Goal: Task Accomplishment & Management: Use online tool/utility

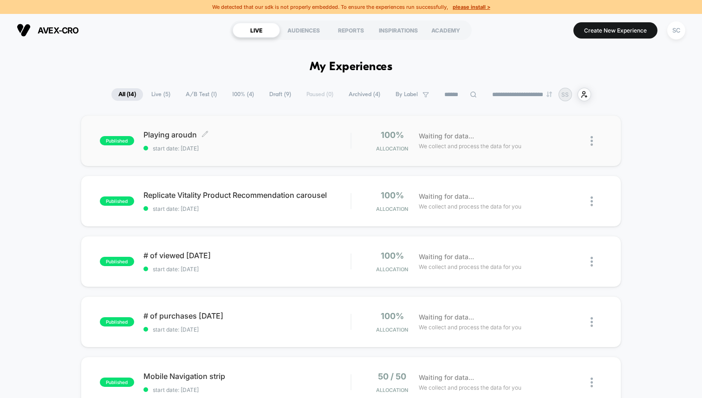
scroll to position [12, 0]
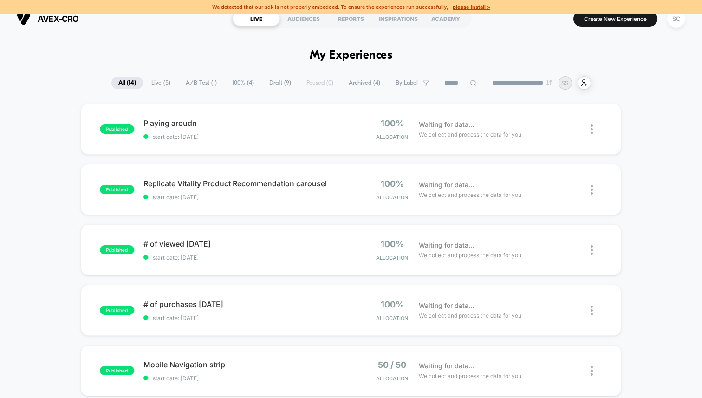
click at [350, 6] on div "We detected that our sdk is not properly embedded. To ensure the experiences ru…" at bounding box center [351, 7] width 702 height 14
drag, startPoint x: 446, startPoint y: 8, endPoint x: 239, endPoint y: 11, distance: 206.6
click at [239, 11] on div "We detected that our sdk is not properly embedded. To ensure the experiences ru…" at bounding box center [351, 7] width 702 height 14
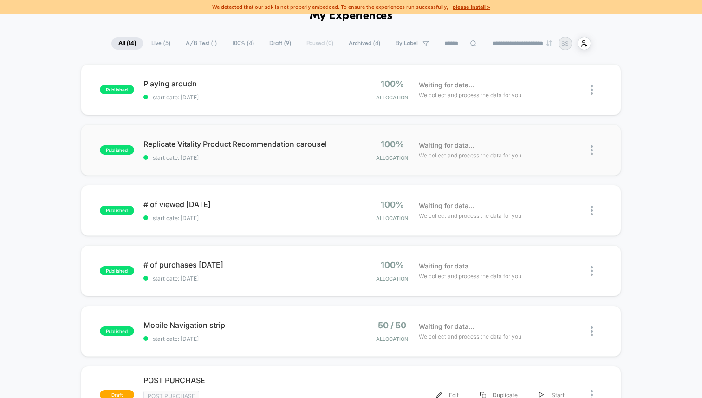
scroll to position [0, 0]
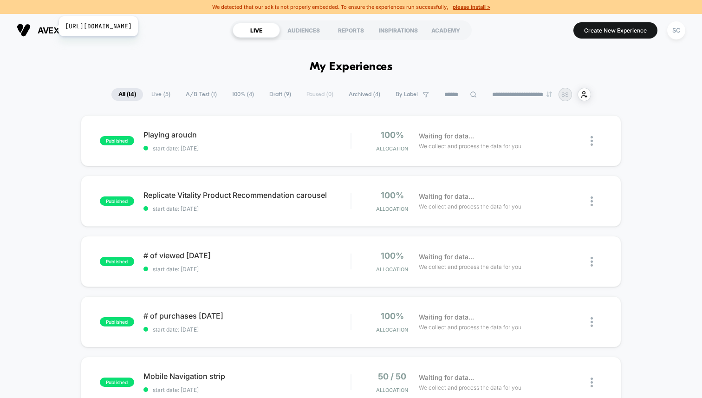
click at [53, 26] on span "avex-cro" at bounding box center [58, 31] width 41 height 10
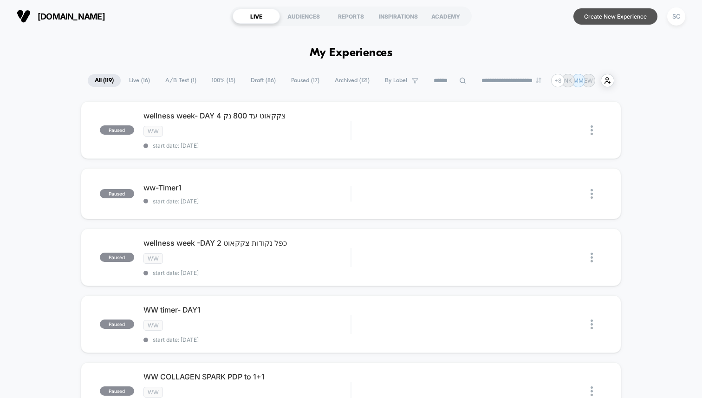
click at [608, 19] on button "Create New Experience" at bounding box center [615, 16] width 84 height 16
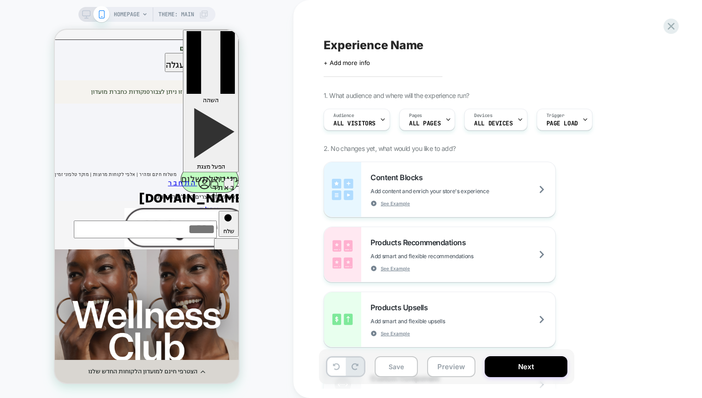
click at [195, 15] on div "HOMEPAGE Theme: MAIN" at bounding box center [161, 14] width 95 height 15
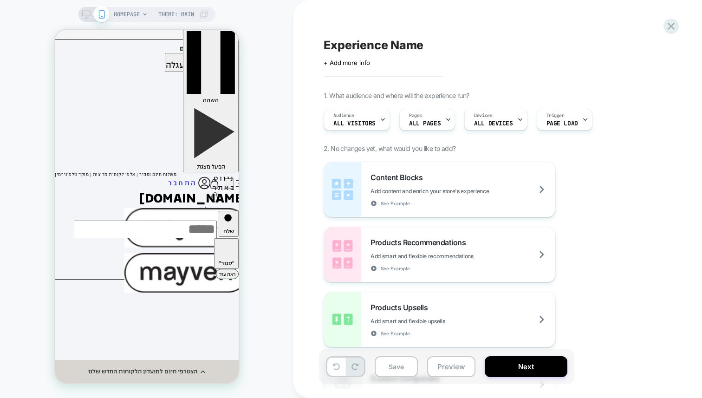
click at [184, 18] on span "Theme: MAIN" at bounding box center [176, 14] width 36 height 15
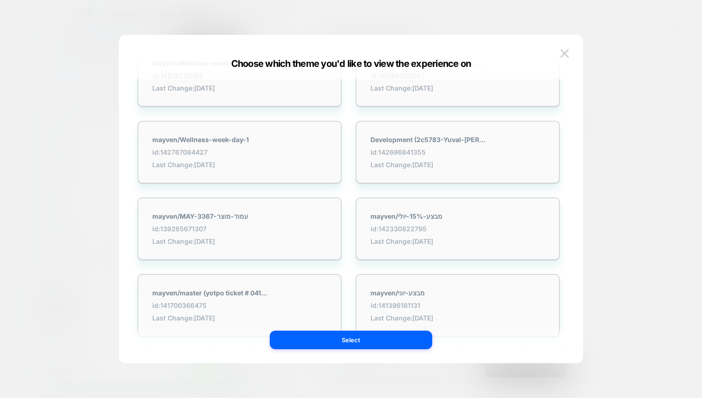
scroll to position [138, 0]
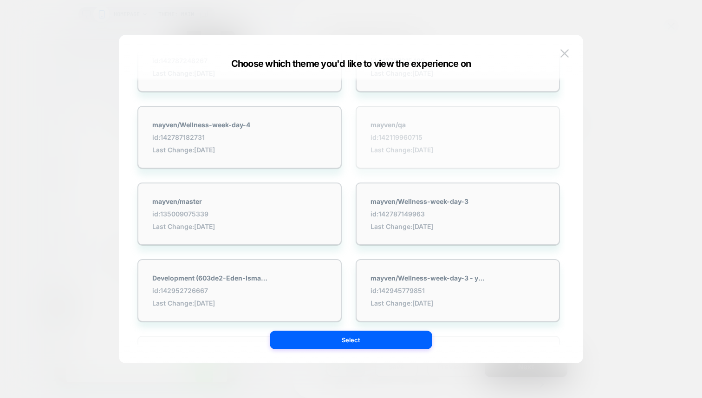
click at [421, 125] on strong "mayven/qa" at bounding box center [401, 125] width 63 height 8
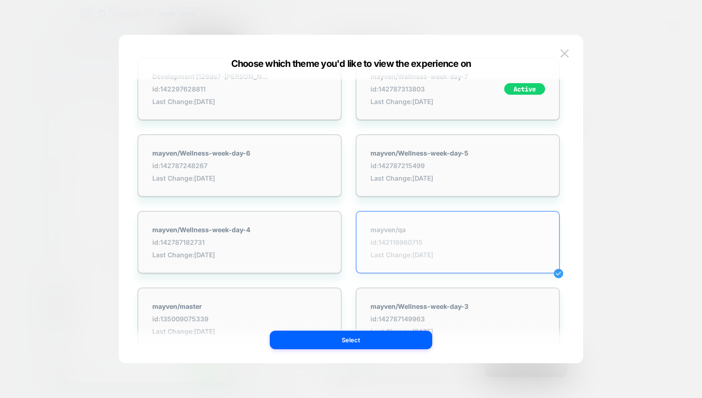
scroll to position [0, 0]
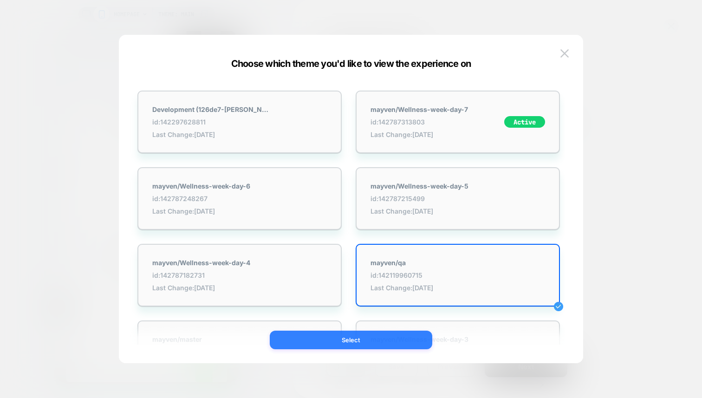
click at [372, 341] on button "Select" at bounding box center [351, 339] width 162 height 19
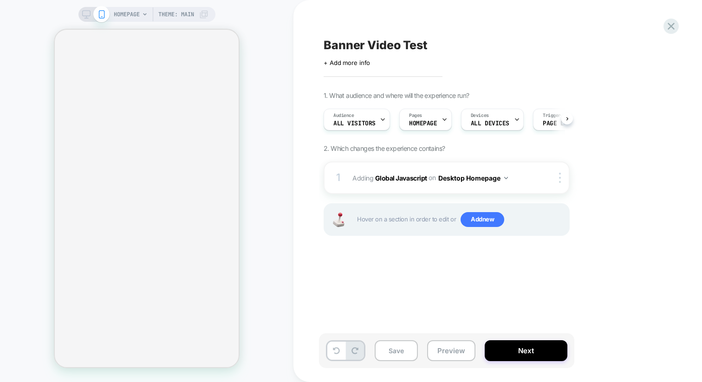
scroll to position [0, 0]
click at [422, 181] on b "Global Javascript" at bounding box center [401, 178] width 52 height 8
click at [419, 177] on b "Global Javascript" at bounding box center [401, 178] width 52 height 8
click at [415, 192] on div "1 Adding Global Javascript on Desktop Homepage Copy to Mobile Target All Device…" at bounding box center [447, 178] width 246 height 32
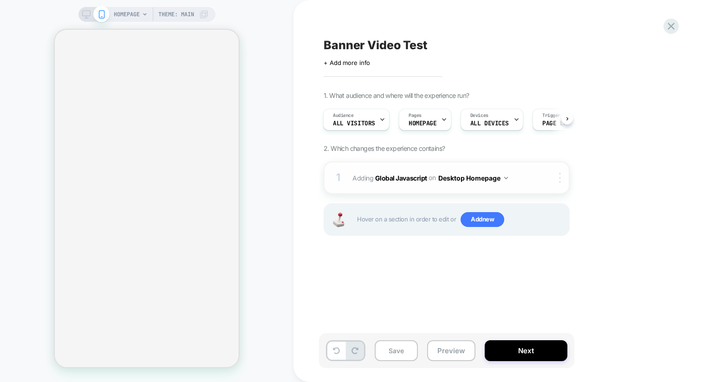
click at [556, 176] on div at bounding box center [561, 178] width 15 height 10
click at [559, 175] on img at bounding box center [560, 178] width 2 height 10
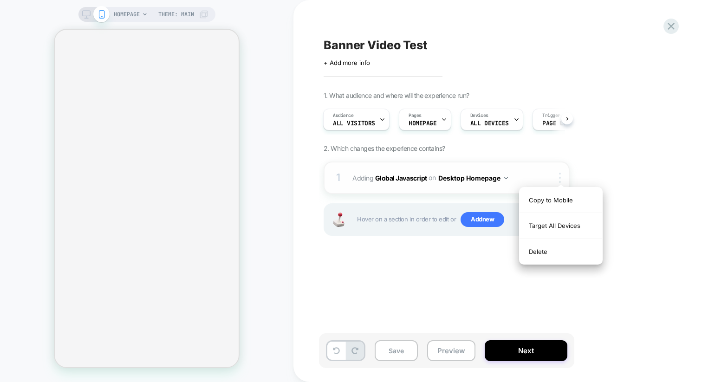
click at [559, 175] on img at bounding box center [560, 178] width 2 height 10
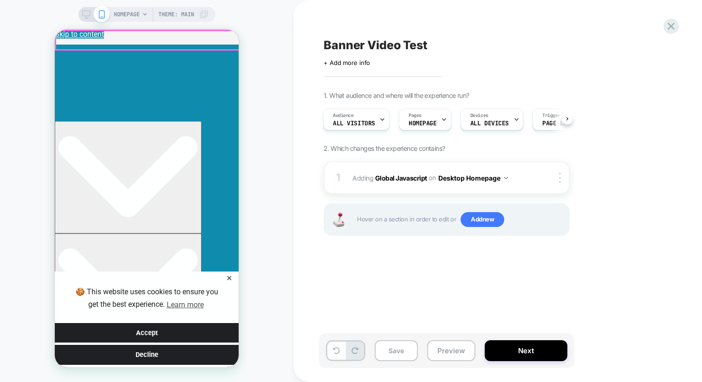
scroll to position [0, 0]
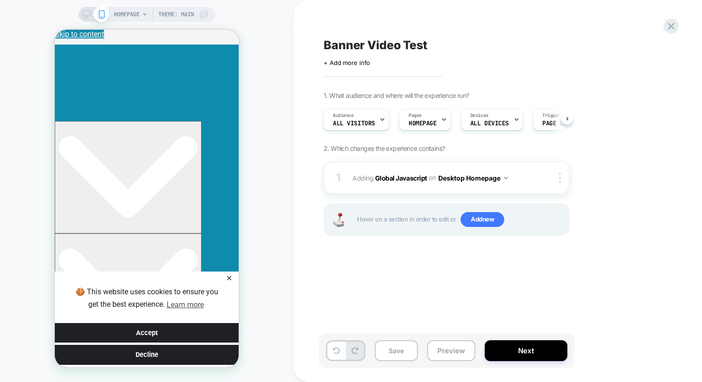
click at [87, 17] on icon at bounding box center [86, 14] width 8 height 8
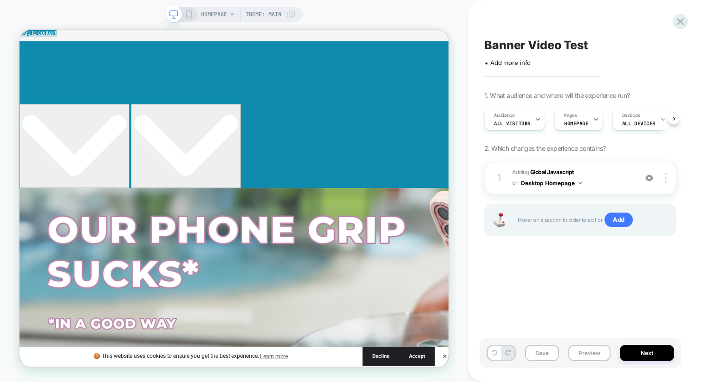
scroll to position [0, 0]
click at [586, 172] on span "Adding Global Javascript on Desktop Homepage" at bounding box center [572, 178] width 120 height 22
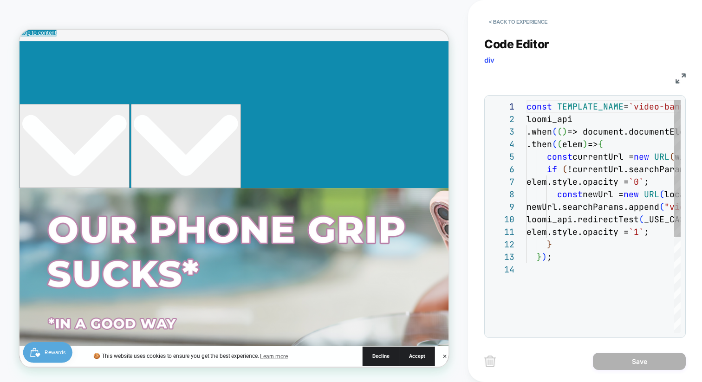
scroll to position [125, 0]
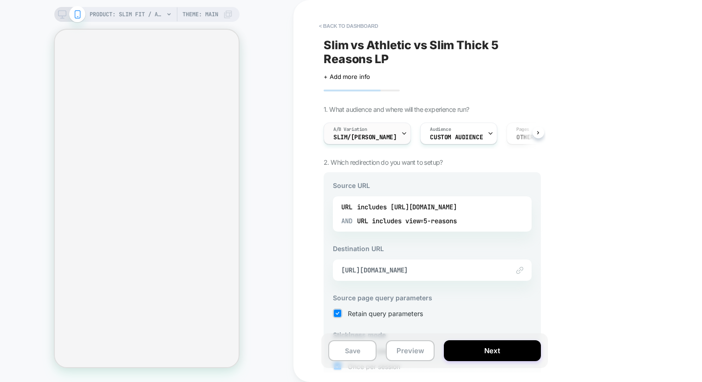
click at [359, 131] on span "A/B Variation" at bounding box center [350, 129] width 34 height 6
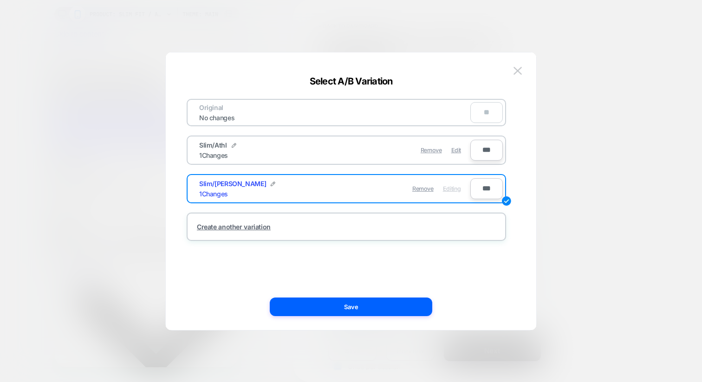
scroll to position [0, 28]
click at [569, 103] on div at bounding box center [351, 191] width 702 height 382
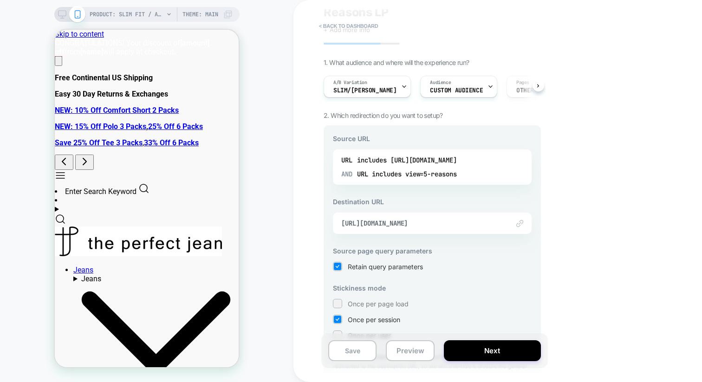
scroll to position [54, 0]
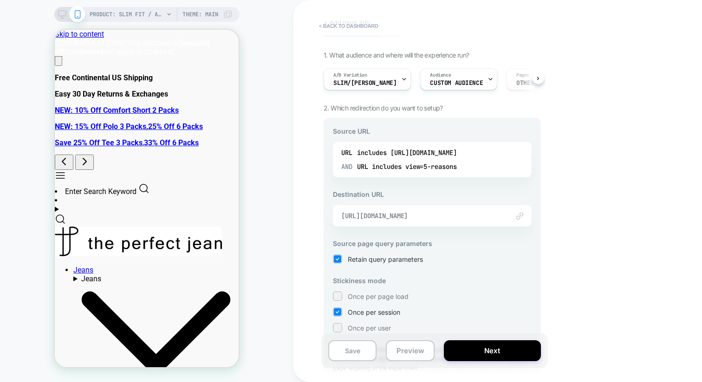
click at [399, 215] on span "https://theperfectjean.nyc/products/slim-thick-admiral-medium-blue?view=5-reaso…" at bounding box center [420, 216] width 159 height 8
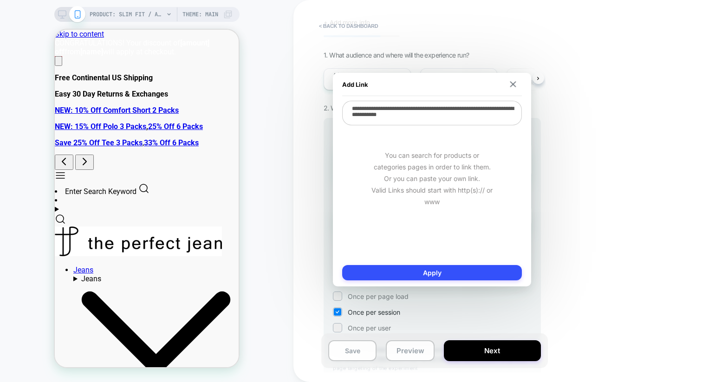
click at [569, 131] on div "< back to dashboard Slim vs Athletic vs Slim Thick 5 Reasons LP Click to edit e…" at bounding box center [497, 191] width 408 height 382
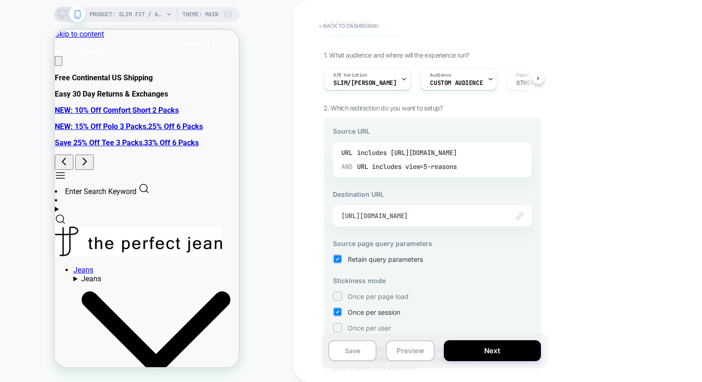
click at [446, 159] on div "includes https://theperfectjean.nyc/products/slim-admiral-blue" at bounding box center [407, 153] width 100 height 14
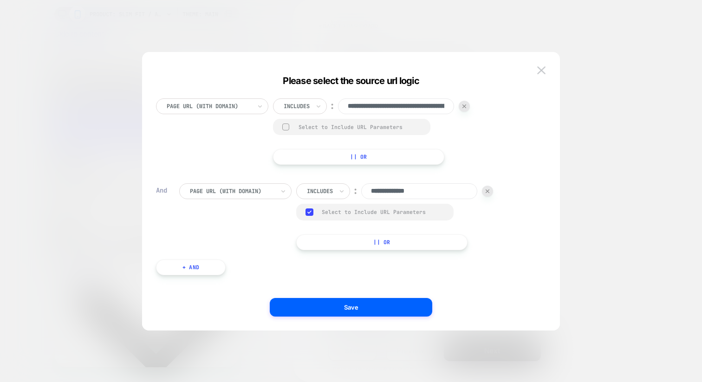
scroll to position [0, 0]
click at [545, 70] on img at bounding box center [541, 70] width 8 height 8
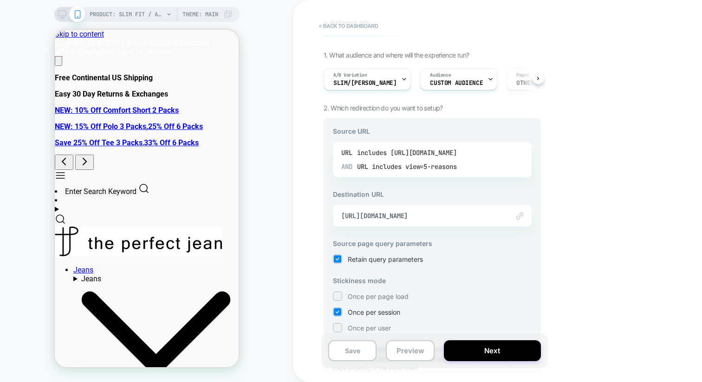
scroll to position [0, 3]
click at [359, 82] on span "Slim/Sl Thi" at bounding box center [361, 83] width 63 height 6
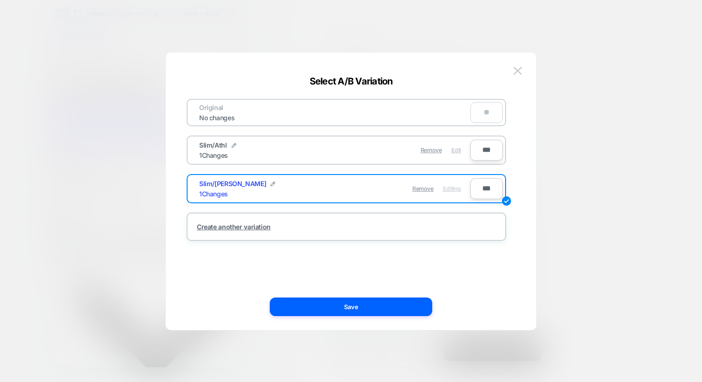
click at [457, 147] on span "Edit" at bounding box center [456, 150] width 10 height 7
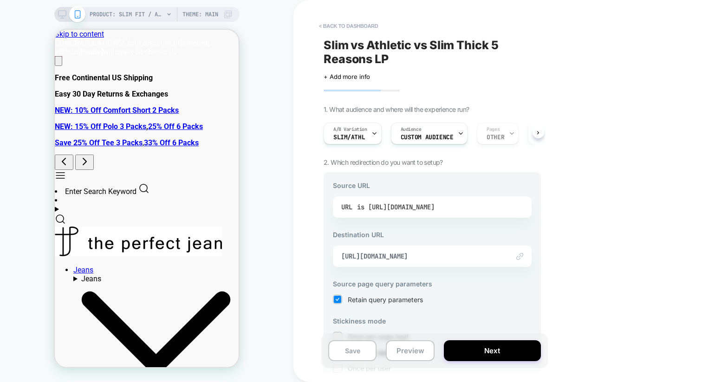
click at [434, 209] on div "is https://theperfectjean.nyc/products/slim-admiral-blue?view=5-reasons" at bounding box center [396, 207] width 78 height 14
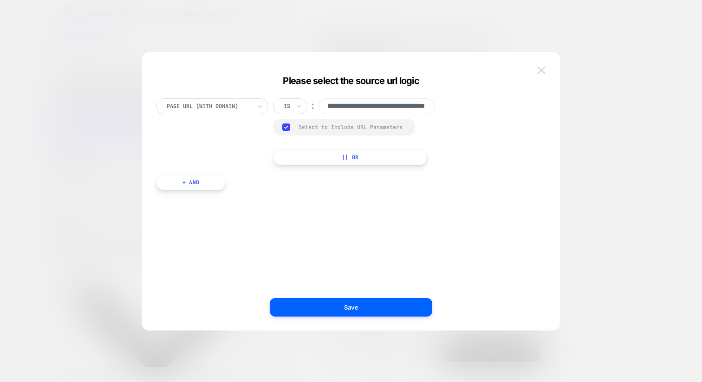
scroll to position [0, 0]
click at [541, 69] on img at bounding box center [541, 70] width 8 height 8
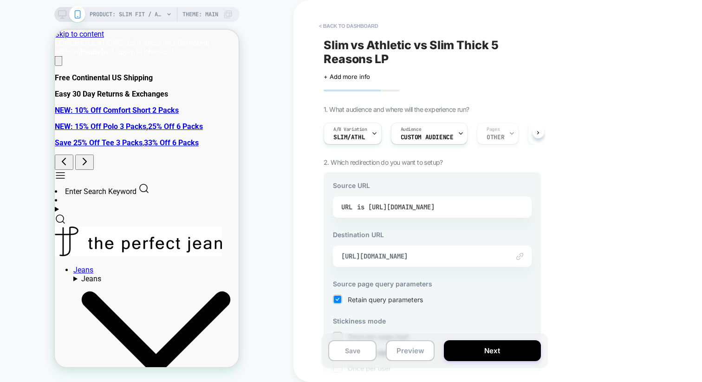
click at [363, 208] on div "is https://theperfectjean.nyc/products/slim-admiral-blue?view=5-reasons" at bounding box center [396, 207] width 78 height 14
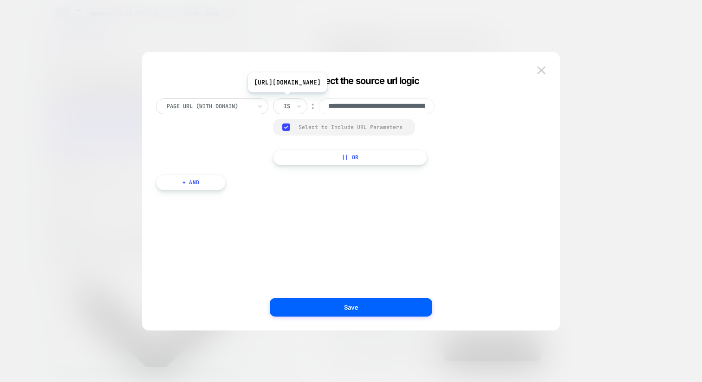
scroll to position [0, 169]
click at [339, 107] on input "**********" at bounding box center [376, 106] width 116 height 16
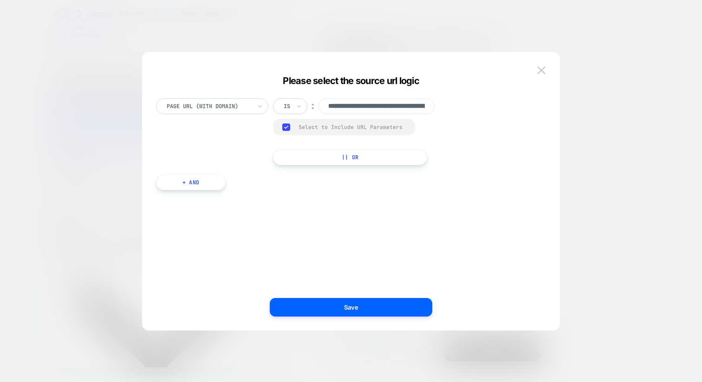
click at [542, 62] on div "**********" at bounding box center [351, 195] width 390 height 269
click at [542, 70] on img at bounding box center [541, 70] width 8 height 8
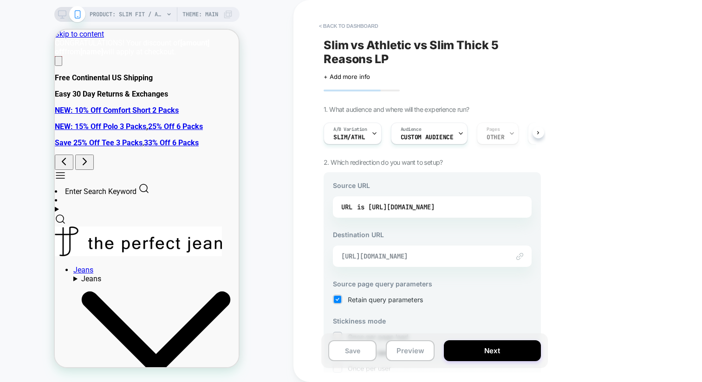
click at [364, 256] on span "https://theperfectjean.nyc/products/athletic-admiral-blue?view=5-reasons" at bounding box center [420, 256] width 159 height 8
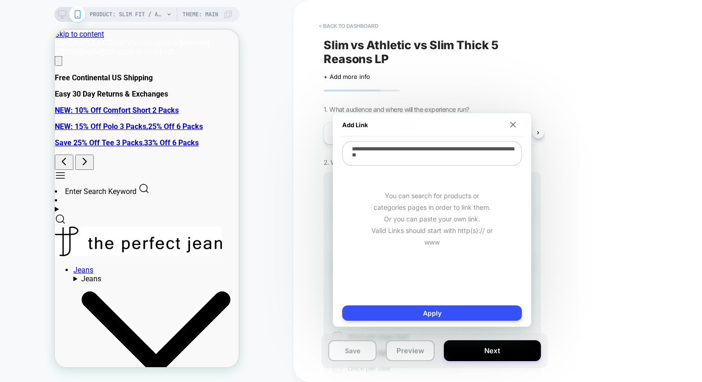
click at [382, 153] on textarea "**********" at bounding box center [432, 153] width 180 height 25
click at [377, 42] on span "Slim vs Athletic vs Slim Thick 5 Reasons LP" at bounding box center [432, 52] width 217 height 28
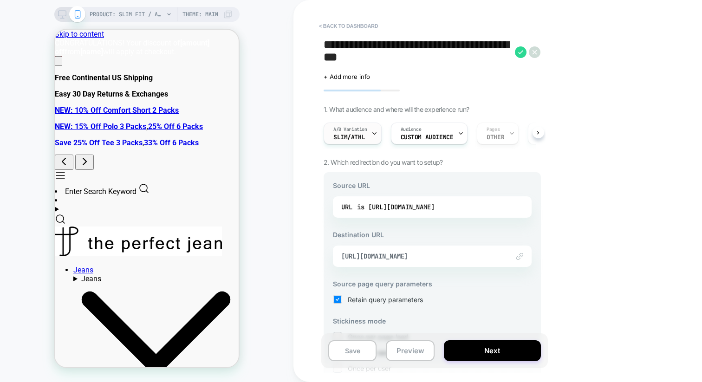
click at [367, 137] on div "A/B Variation Slim/Athl" at bounding box center [350, 133] width 52 height 21
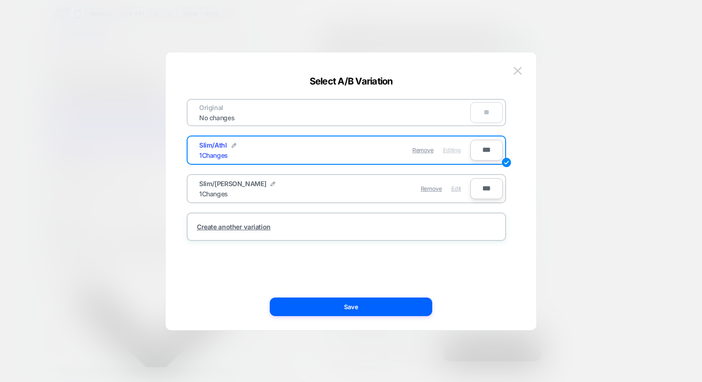
click at [451, 189] on span "Edit" at bounding box center [456, 188] width 10 height 7
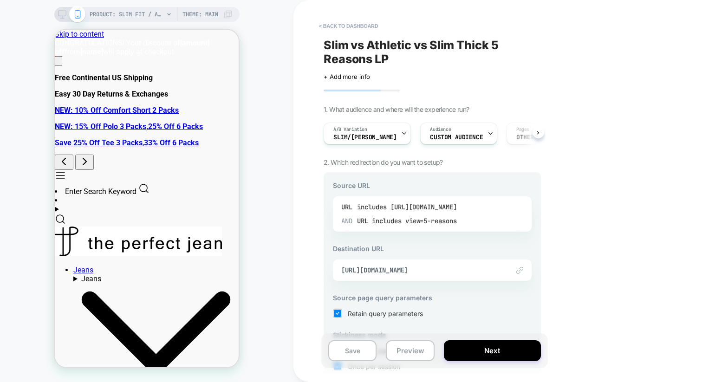
click at [388, 211] on div "includes https://theperfectjean.nyc/products/slim-admiral-blue" at bounding box center [407, 207] width 100 height 14
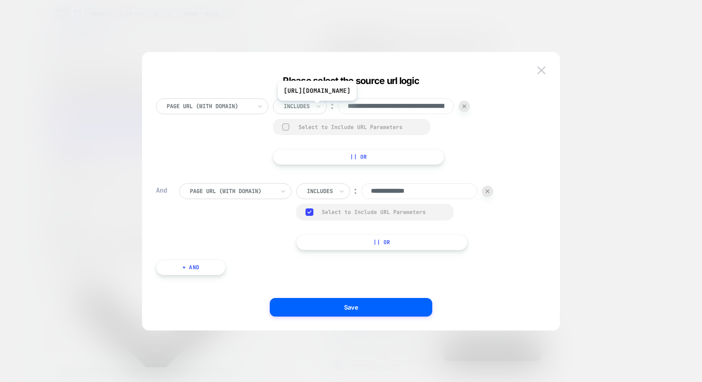
click at [380, 108] on input "**********" at bounding box center [396, 106] width 116 height 16
click at [380, 186] on input "**********" at bounding box center [419, 191] width 116 height 16
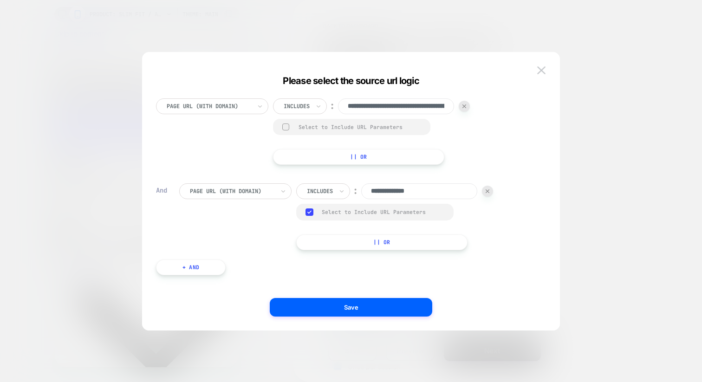
click at [380, 186] on input "**********" at bounding box center [419, 191] width 116 height 16
click at [254, 195] on div at bounding box center [232, 191] width 84 height 8
click at [266, 173] on div "**********" at bounding box center [346, 200] width 390 height 232
click at [271, 191] on div at bounding box center [232, 191] width 84 height 8
click at [257, 172] on div "**********" at bounding box center [346, 200] width 390 height 232
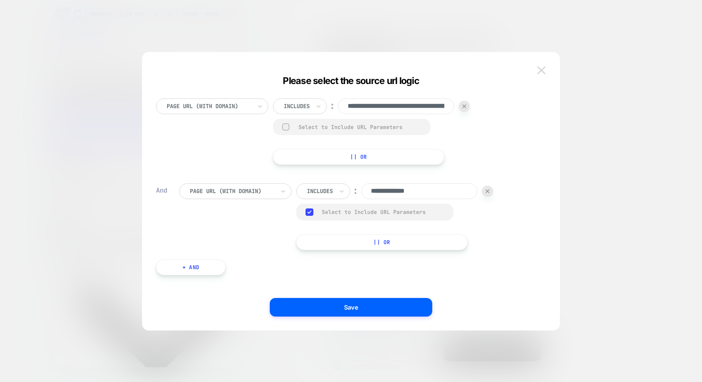
click at [540, 71] on img at bounding box center [541, 70] width 8 height 8
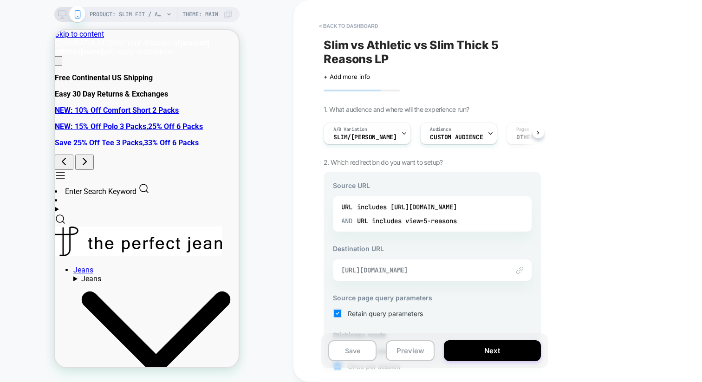
click at [370, 270] on span "https://theperfectjean.nyc/products/slim-thick-admiral-medium-blue?view=5-reaso…" at bounding box center [420, 270] width 159 height 8
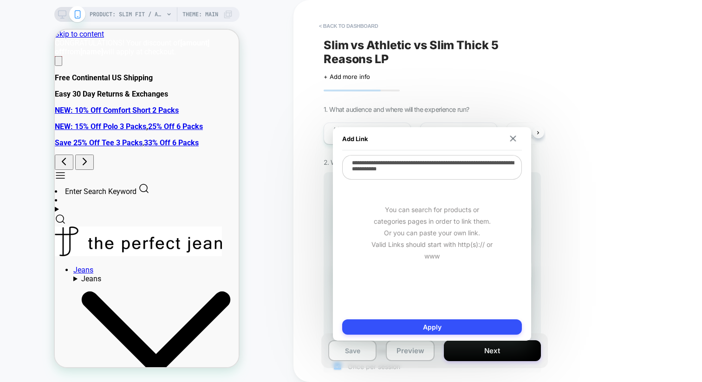
click at [387, 166] on textarea "**********" at bounding box center [432, 167] width 180 height 25
click at [515, 142] on div "Add Link" at bounding box center [432, 138] width 180 height 23
click at [514, 139] on img at bounding box center [513, 139] width 6 height 6
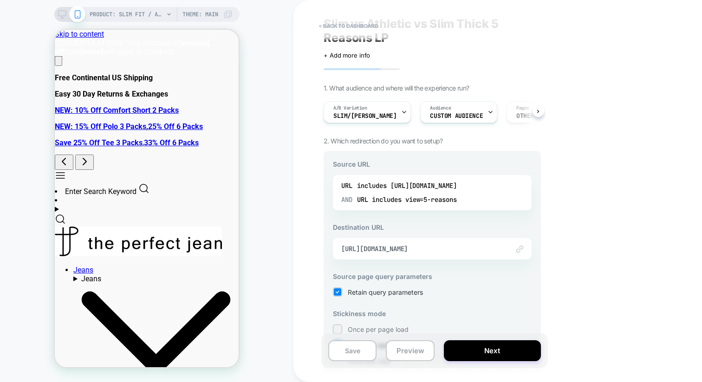
scroll to position [23, 0]
click at [440, 254] on div "Link to https://theperfectjean.nyc/products/slim-thick-admiral-medium-blue?view…" at bounding box center [432, 247] width 199 height 21
click at [438, 249] on span "https://theperfectjean.nyc/products/slim-thick-admiral-medium-blue?view=5-reaso…" at bounding box center [420, 247] width 159 height 8
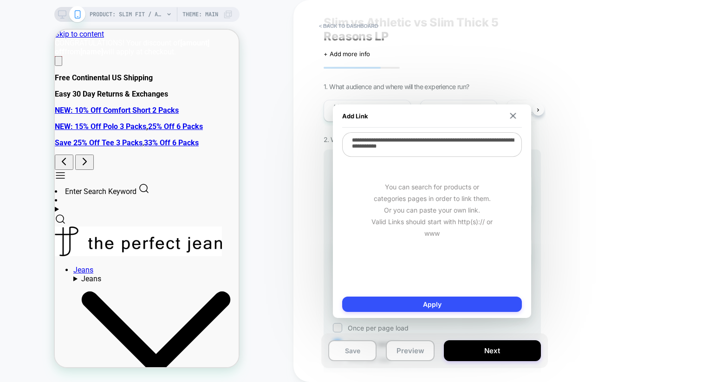
click at [438, 249] on div "You can search for products or categories pages in order to link them. Or you c…" at bounding box center [432, 210] width 180 height 104
click at [512, 117] on img at bounding box center [513, 116] width 6 height 6
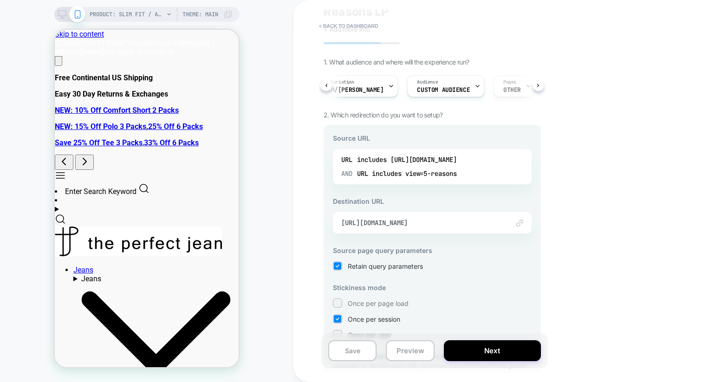
scroll to position [0, 0]
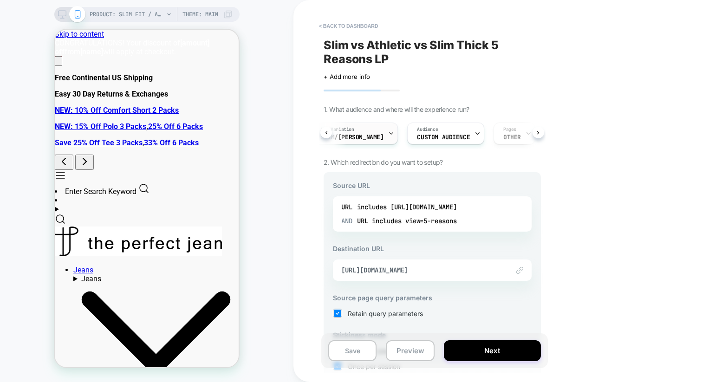
click at [353, 137] on span "Slim/Sl Thi" at bounding box center [351, 137] width 63 height 6
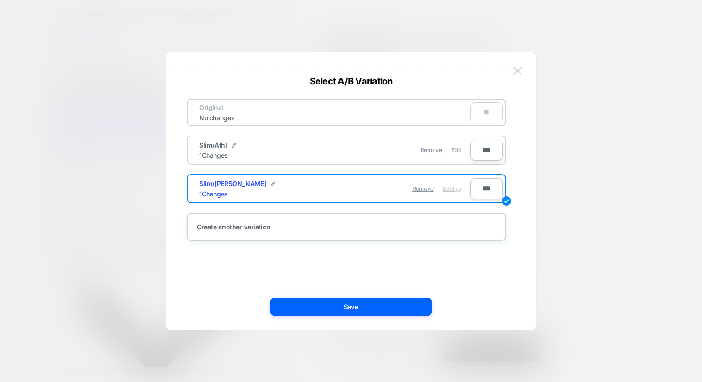
click at [519, 64] on button at bounding box center [518, 71] width 14 height 14
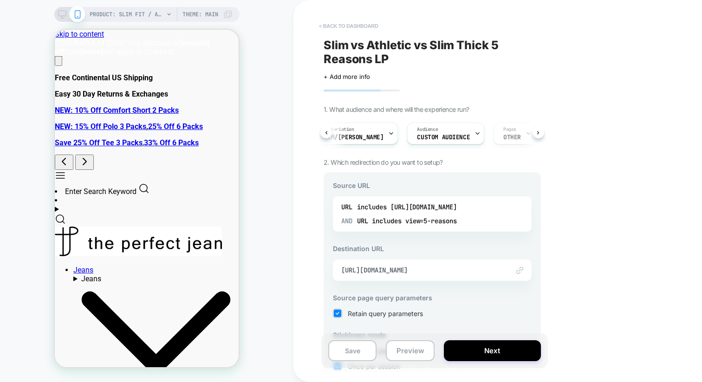
click at [338, 25] on button "< back to dashboard" at bounding box center [348, 26] width 68 height 15
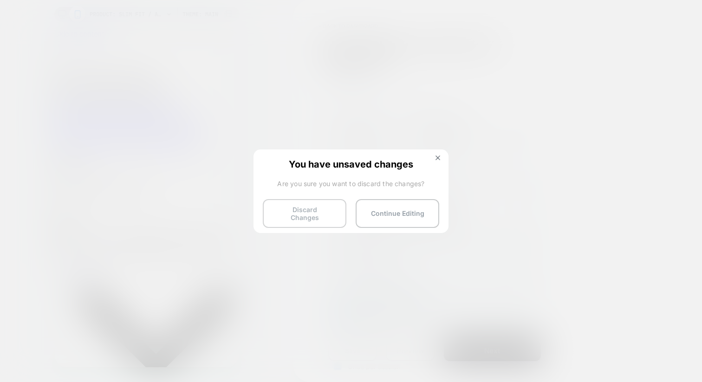
click at [286, 210] on button "Discard Changes" at bounding box center [305, 213] width 84 height 29
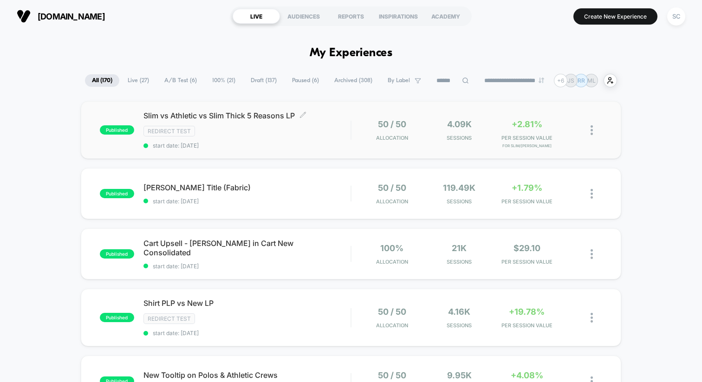
click at [232, 118] on span "Slim vs Athletic vs Slim Thick 5 Reasons LP Click to edit experience details" at bounding box center [246, 115] width 207 height 9
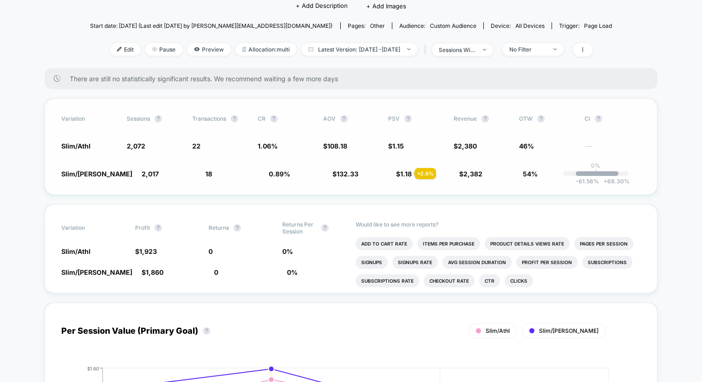
scroll to position [105, 0]
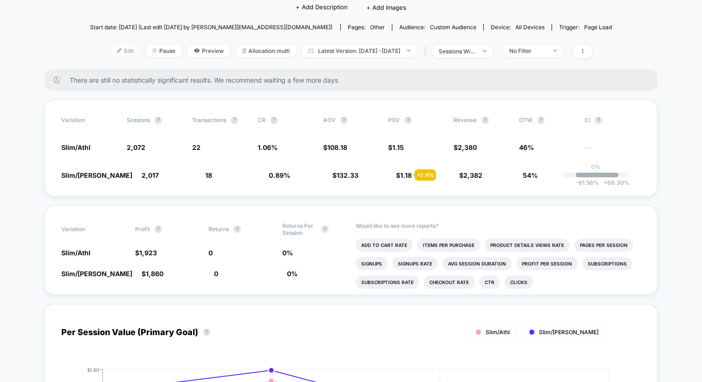
click at [114, 47] on span "Edit" at bounding box center [125, 51] width 31 height 13
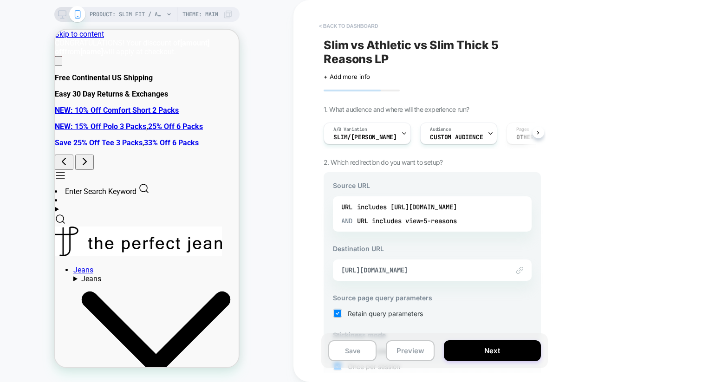
click at [339, 19] on button "< back to dashboard" at bounding box center [348, 26] width 68 height 15
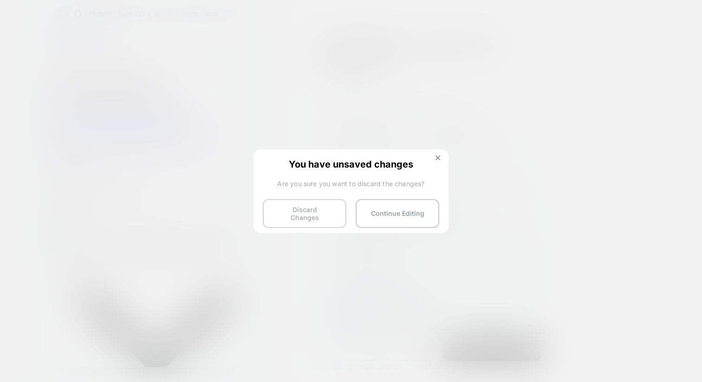
click at [290, 208] on button "Discard Changes" at bounding box center [305, 213] width 84 height 29
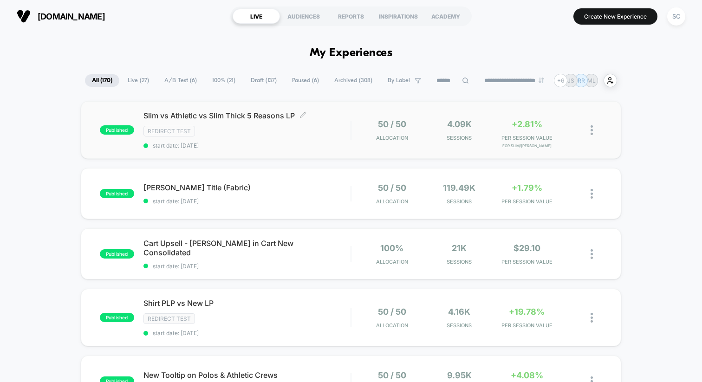
click at [229, 132] on div "Redirect Test" at bounding box center [246, 131] width 207 height 11
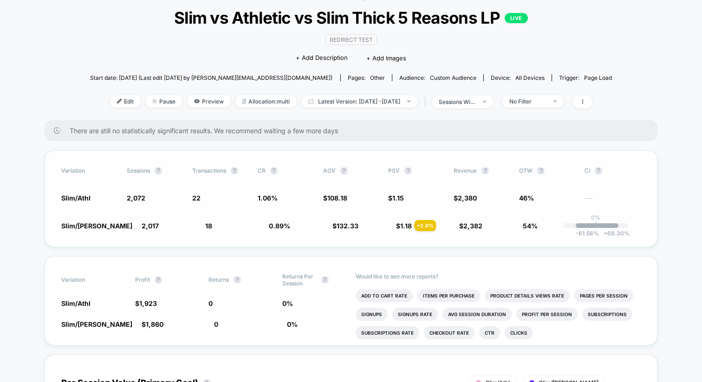
scroll to position [60, 0]
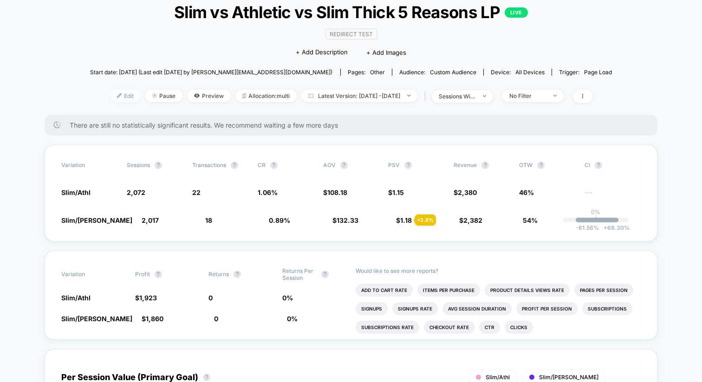
click at [115, 94] on span "Edit" at bounding box center [125, 96] width 31 height 13
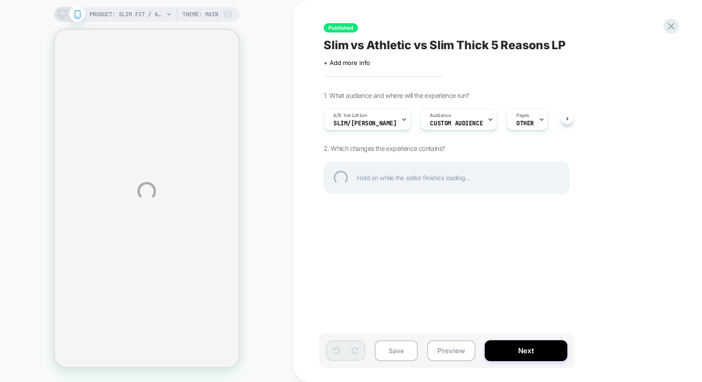
click at [362, 125] on div "PRODUCT: Slim Fit / Admiral (Med Blue) PRODUCT: Slim Fit / Admiral (Med Blue) T…" at bounding box center [351, 191] width 702 height 382
click at [350, 122] on div "PRODUCT: Slim Fit / Admiral (Med Blue) PRODUCT: Slim Fit / Admiral (Med Blue) T…" at bounding box center [351, 191] width 702 height 382
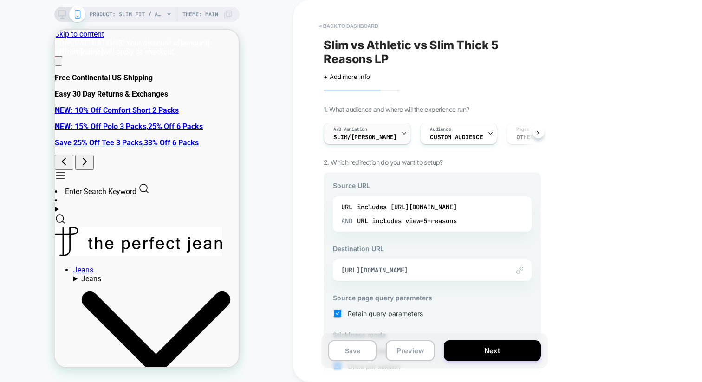
click at [355, 131] on span "A/B Variation" at bounding box center [350, 129] width 34 height 6
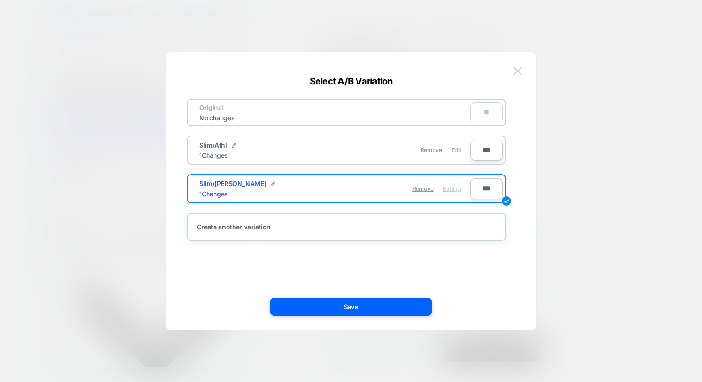
click at [521, 70] on img at bounding box center [517, 71] width 8 height 8
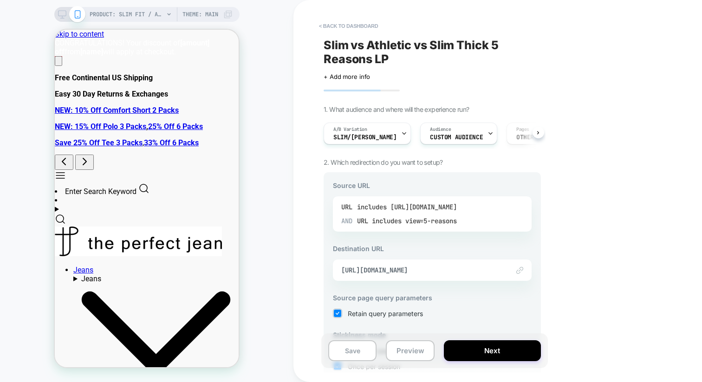
click at [427, 214] on div "includes view=5-reasons" at bounding box center [414, 221] width 85 height 14
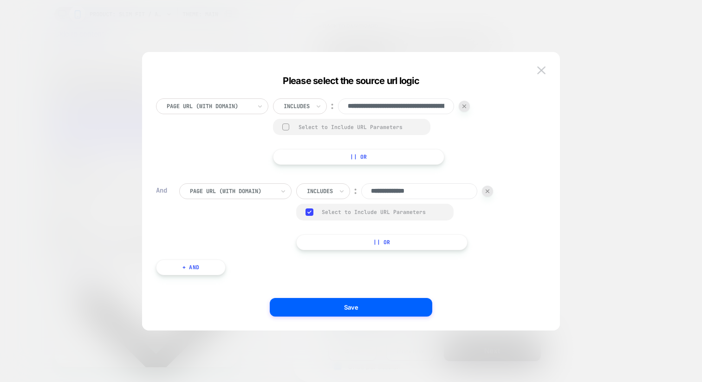
click at [232, 197] on div "Page Url (WITH DOMAIN)" at bounding box center [235, 191] width 112 height 16
click at [235, 191] on div at bounding box center [232, 191] width 84 height 8
click at [541, 72] on img at bounding box center [541, 70] width 8 height 8
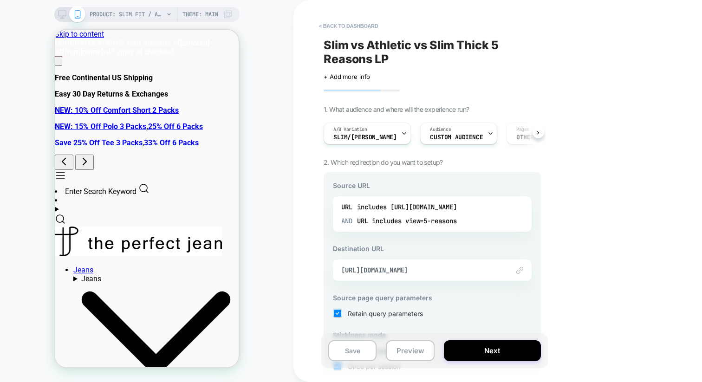
click at [575, 74] on div "< back to dashboard Slim vs Athletic vs Slim Thick 5 Reasons LP Click to edit e…" at bounding box center [497, 191] width 408 height 382
click at [358, 28] on button "< back to dashboard" at bounding box center [348, 26] width 68 height 15
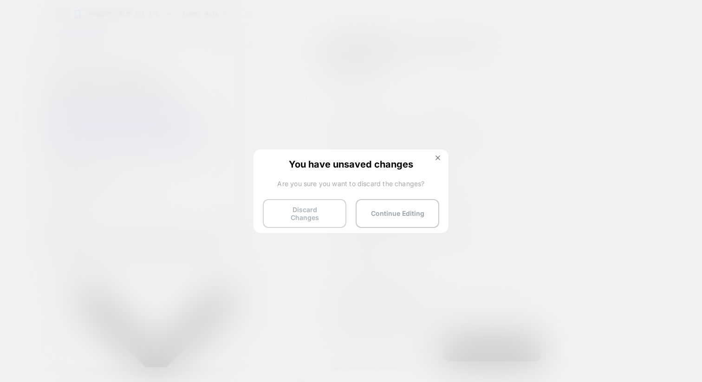
click at [296, 207] on button "Discard Changes" at bounding box center [305, 213] width 84 height 29
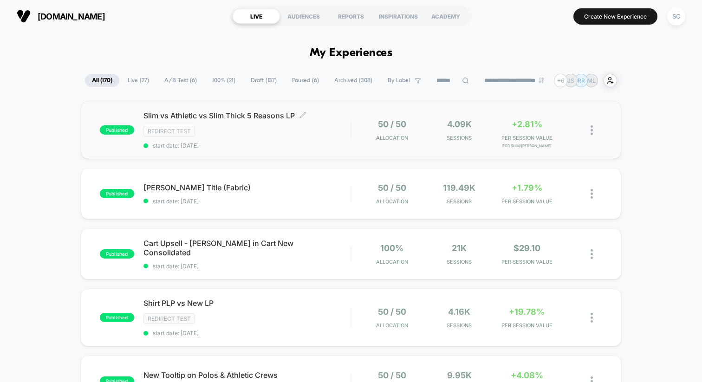
click at [288, 137] on div "Slim vs Athletic vs Slim Thick 5 Reasons LP Click to edit experience details Cl…" at bounding box center [246, 130] width 207 height 38
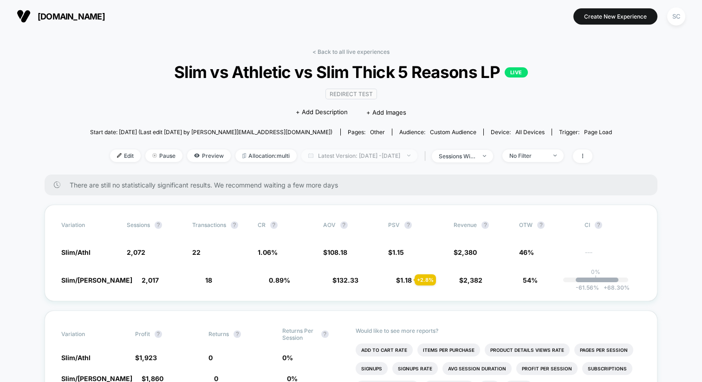
click at [319, 154] on span "Latest Version: Aug 7, 2025 - Aug 10, 2025" at bounding box center [359, 155] width 116 height 13
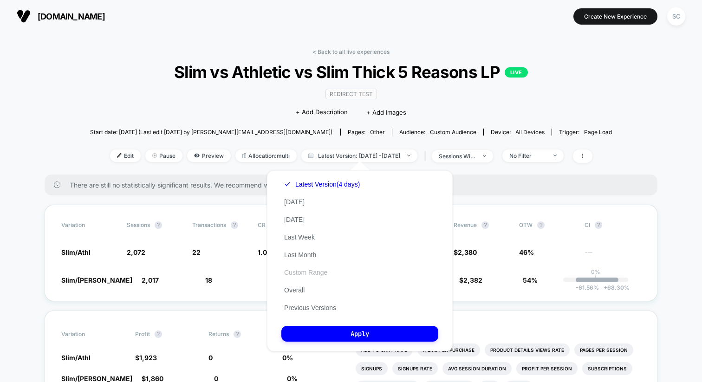
click at [299, 271] on button "Custom Range" at bounding box center [305, 272] width 49 height 8
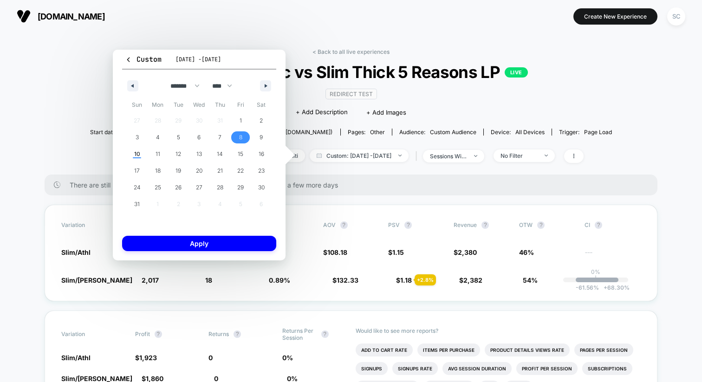
click at [234, 139] on span "8" at bounding box center [240, 137] width 21 height 12
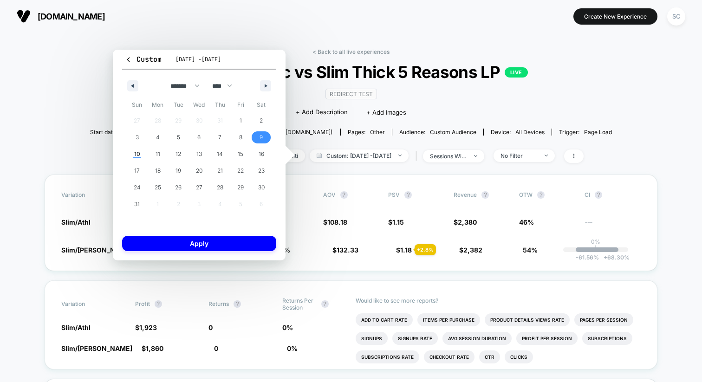
click at [259, 139] on span "9" at bounding box center [261, 137] width 21 height 12
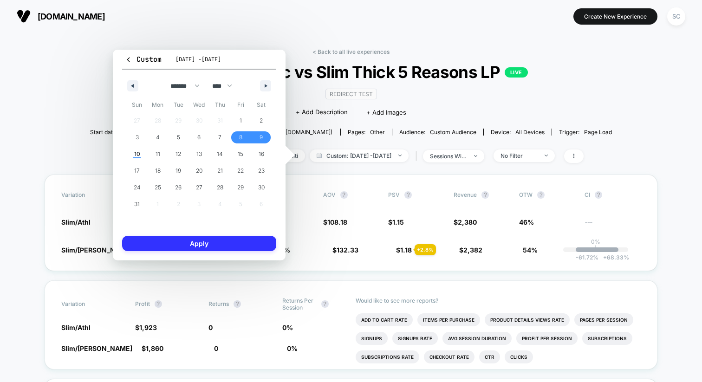
click at [205, 245] on button "Apply" at bounding box center [199, 243] width 154 height 15
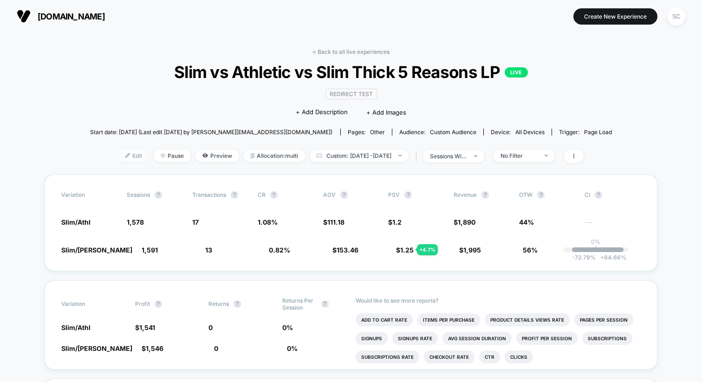
click at [119, 157] on span "Edit" at bounding box center [133, 155] width 31 height 13
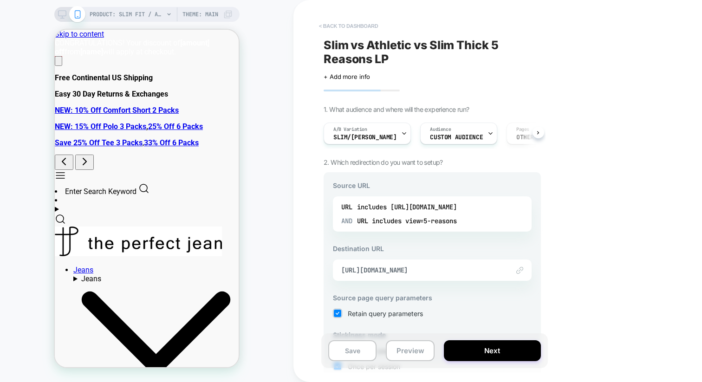
click at [332, 23] on button "< back to dashboard" at bounding box center [348, 26] width 68 height 15
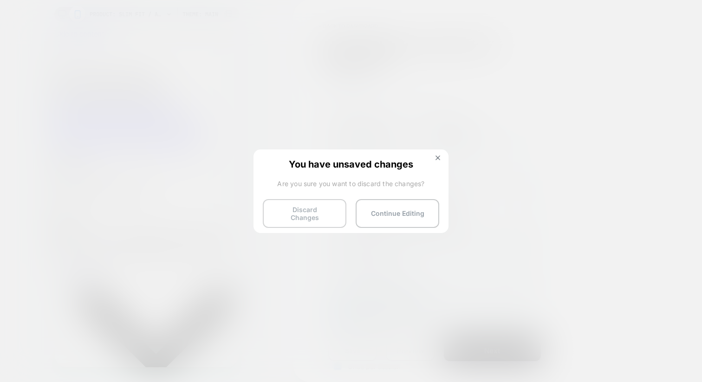
click at [295, 207] on button "Discard Changes" at bounding box center [305, 213] width 84 height 29
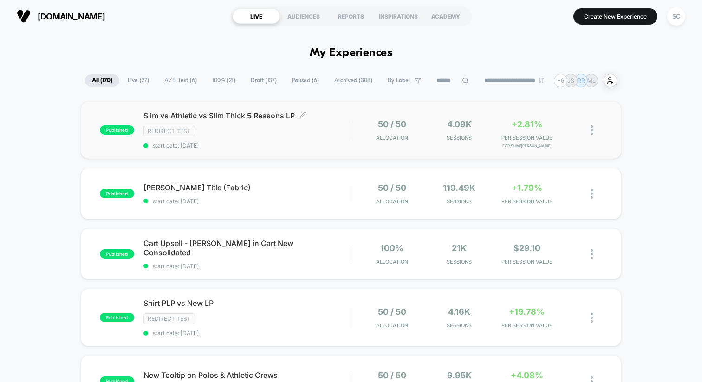
click at [259, 118] on span "Slim vs Athletic vs Slim Thick 5 Reasons LP Click to edit experience details" at bounding box center [246, 115] width 207 height 9
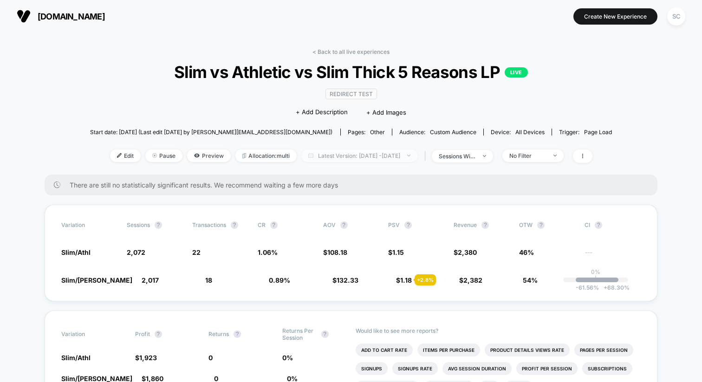
click at [394, 158] on span "Latest Version: Aug 7, 2025 - Aug 10, 2025" at bounding box center [359, 155] width 116 height 13
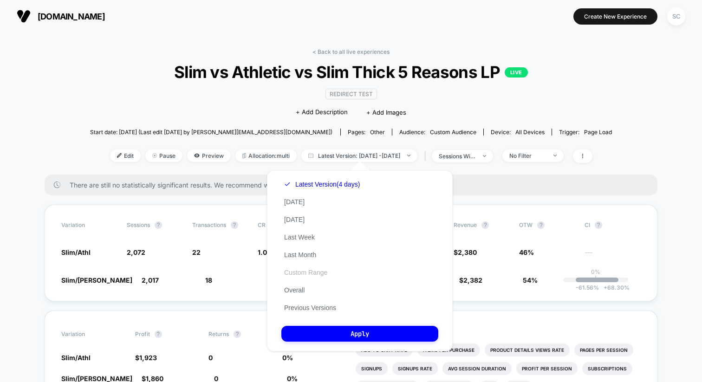
click at [305, 270] on button "Custom Range" at bounding box center [305, 272] width 49 height 8
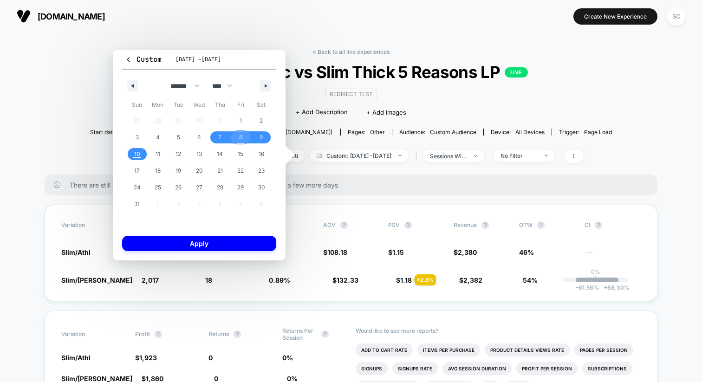
click at [238, 142] on span "8" at bounding box center [240, 137] width 21 height 12
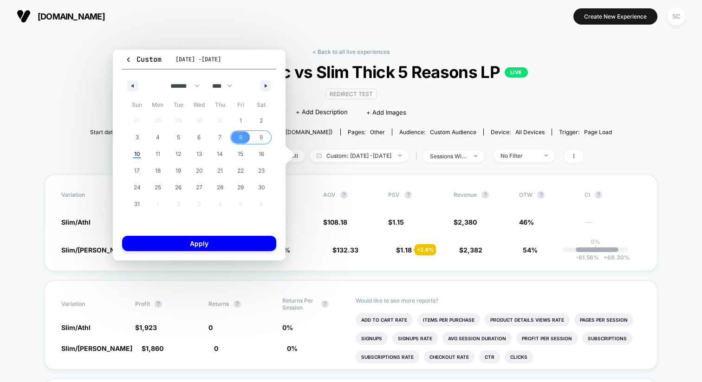
click at [259, 140] on span "9" at bounding box center [260, 137] width 3 height 17
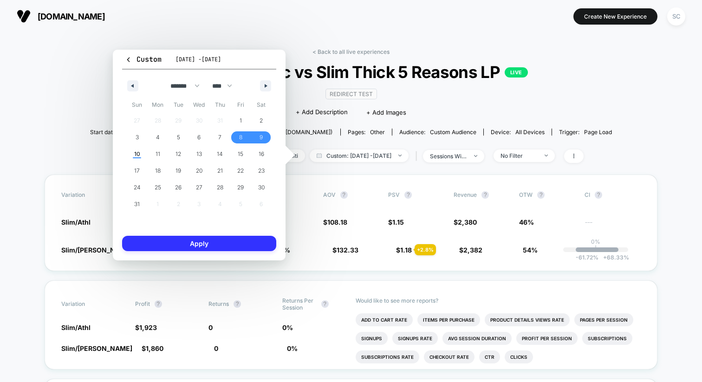
click at [223, 243] on button "Apply" at bounding box center [199, 243] width 154 height 15
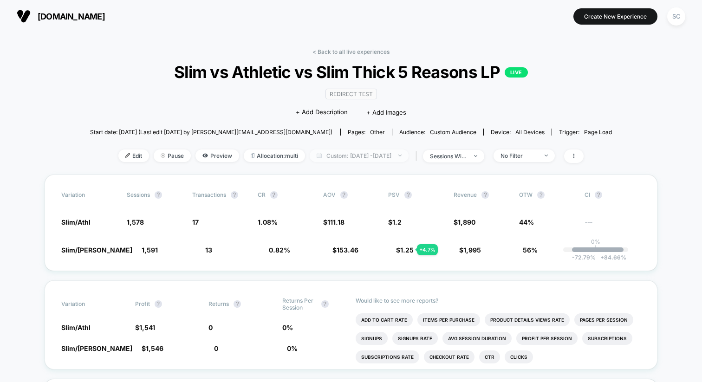
click at [359, 151] on span "Custom: Aug 8, 2025 - Aug 9, 2025" at bounding box center [359, 155] width 99 height 13
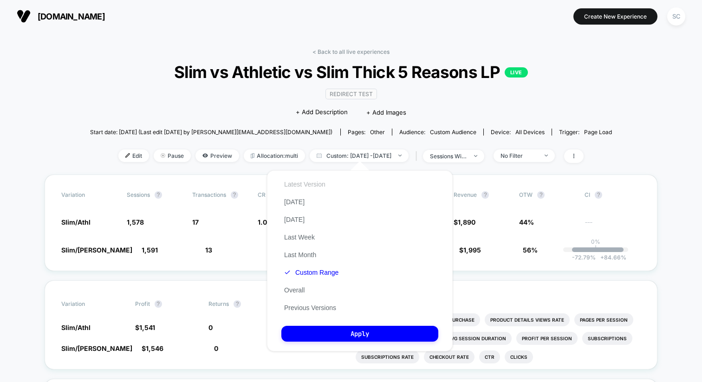
click at [317, 185] on button "Latest Version" at bounding box center [304, 184] width 47 height 8
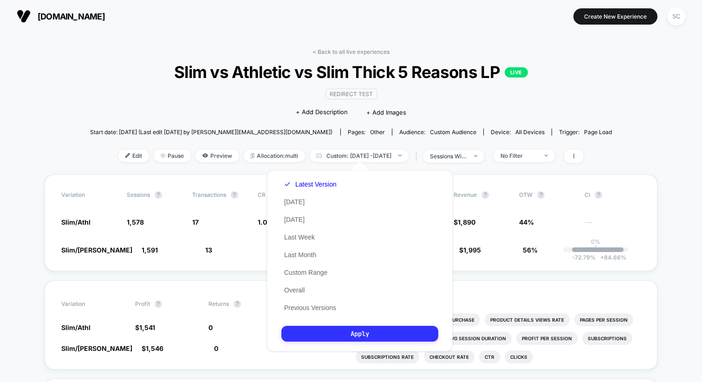
click at [309, 334] on button "Apply" at bounding box center [359, 334] width 157 height 16
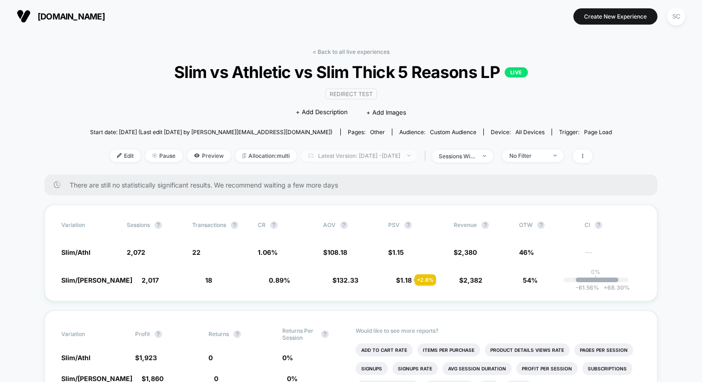
click at [335, 157] on span "Latest Version: Aug 7, 2025 - Aug 10, 2025" at bounding box center [359, 155] width 116 height 13
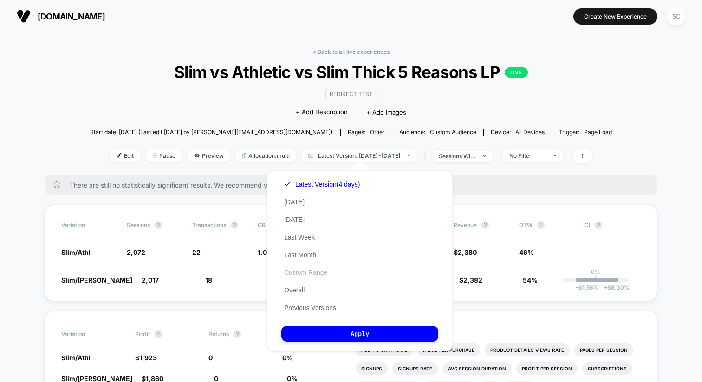
click at [311, 272] on button "Custom Range" at bounding box center [305, 272] width 49 height 8
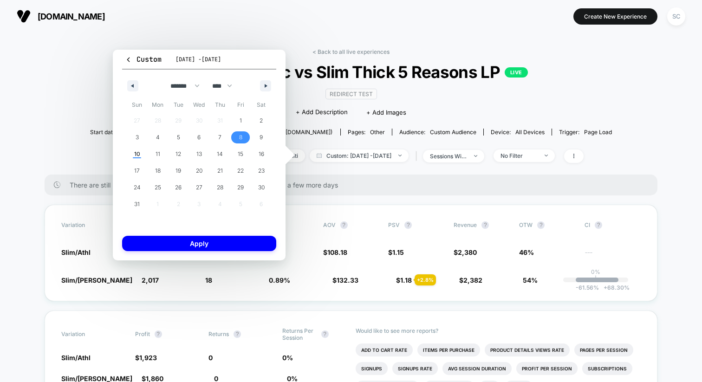
click at [243, 140] on span "8" at bounding box center [240, 137] width 21 height 12
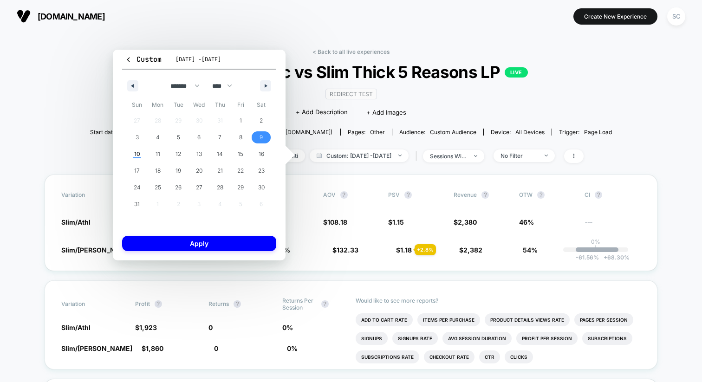
click at [258, 139] on span "9" at bounding box center [261, 137] width 21 height 12
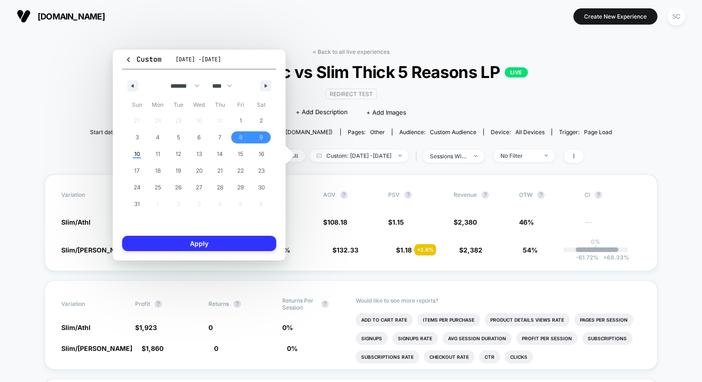
click at [180, 242] on button "Apply" at bounding box center [199, 243] width 154 height 15
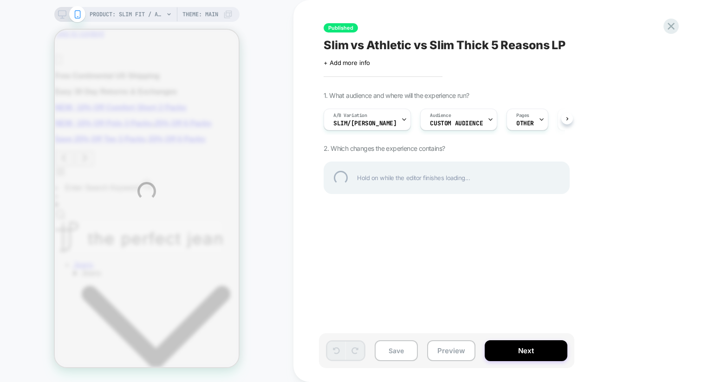
scroll to position [0, 28]
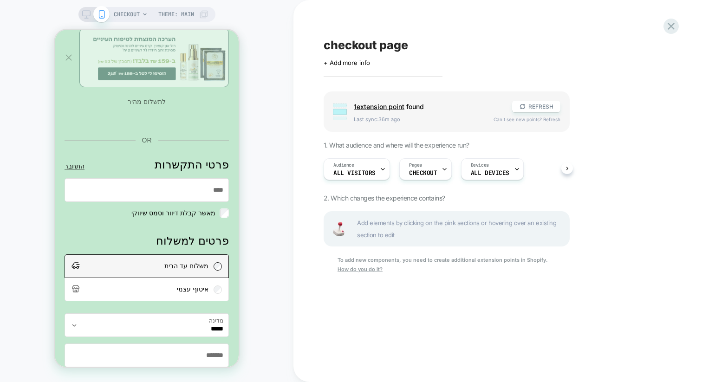
click at [396, 217] on span "Add elements by clicking on the pink sections or hovering over an existing sect…" at bounding box center [460, 229] width 207 height 24
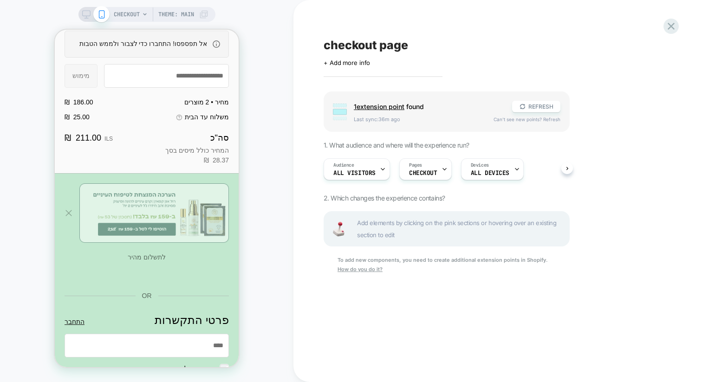
scroll to position [152, 0]
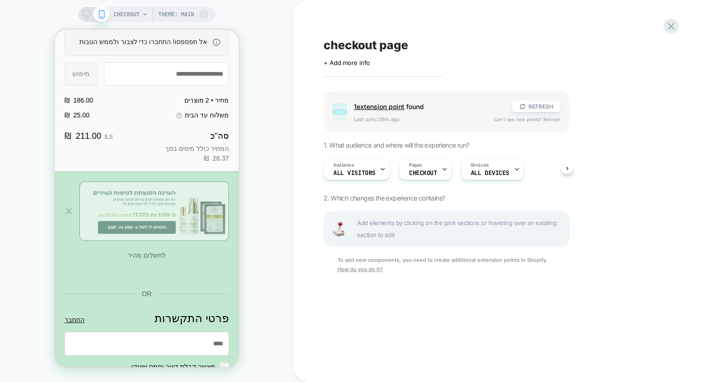
click at [392, 107] on span "1 extension point" at bounding box center [379, 107] width 51 height 8
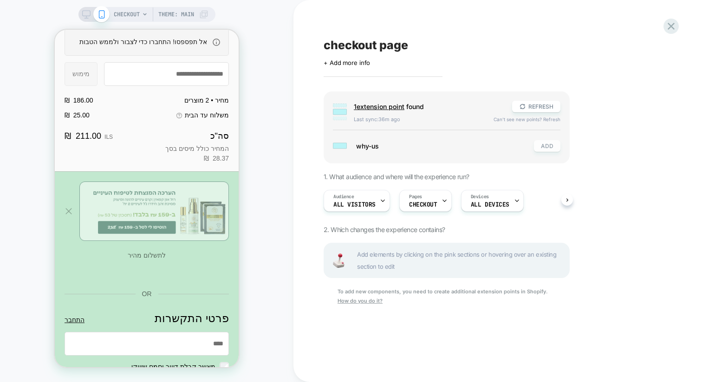
click at [544, 149] on button "ADD" at bounding box center [547, 146] width 26 height 12
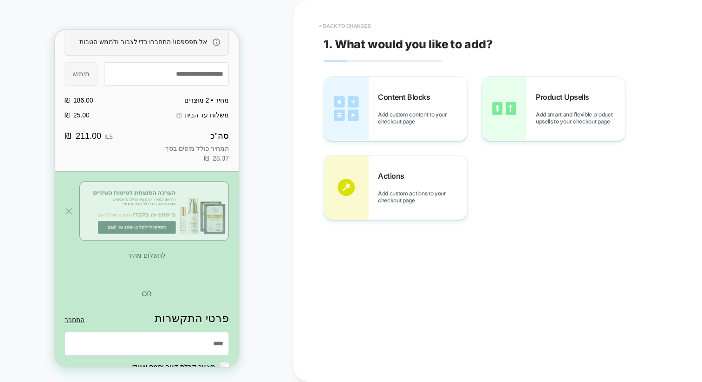
click at [357, 27] on button "< Back to changes" at bounding box center [344, 26] width 61 height 15
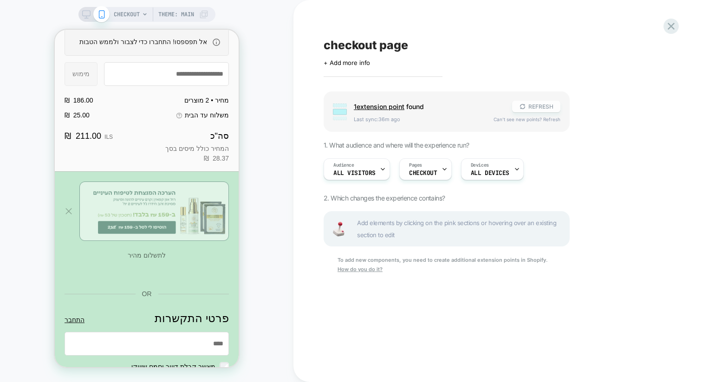
click at [546, 110] on button "REFRESH" at bounding box center [536, 107] width 48 height 12
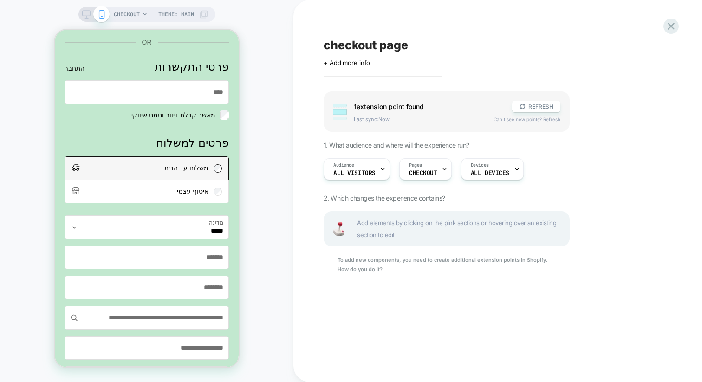
scroll to position [0, 0]
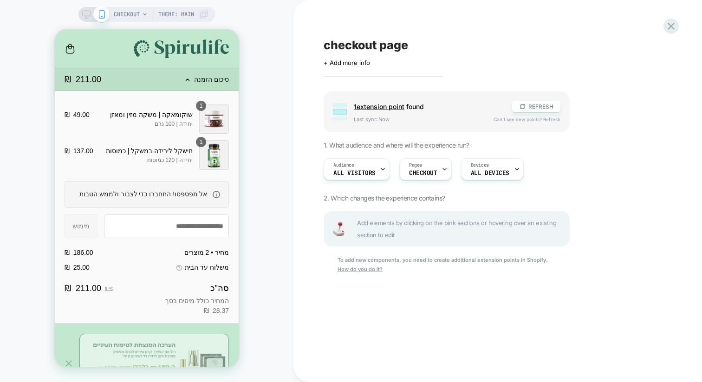
click at [378, 104] on span "1 extension point" at bounding box center [379, 107] width 51 height 8
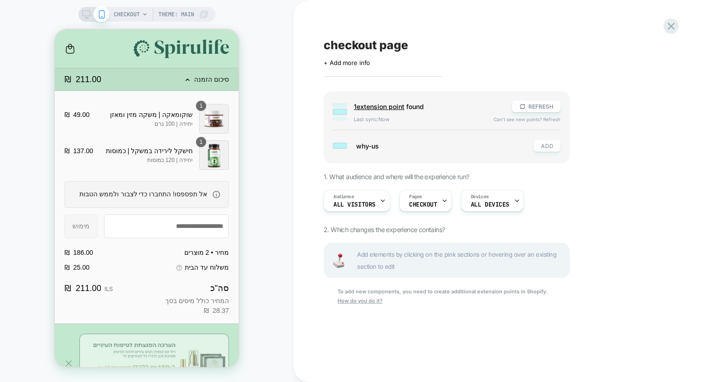
click at [544, 147] on button "ADD" at bounding box center [547, 146] width 26 height 12
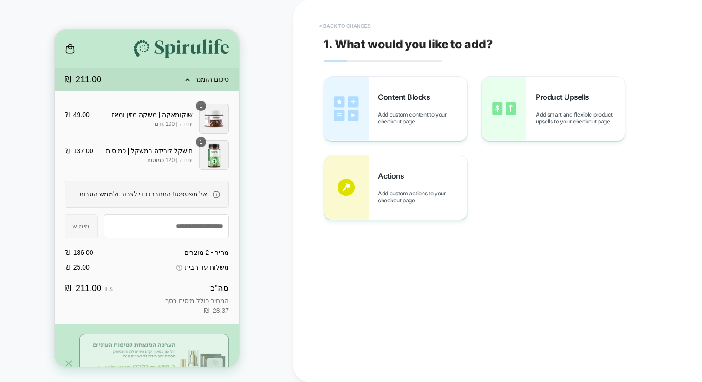
click at [344, 26] on button "< Back to changes" at bounding box center [344, 26] width 61 height 15
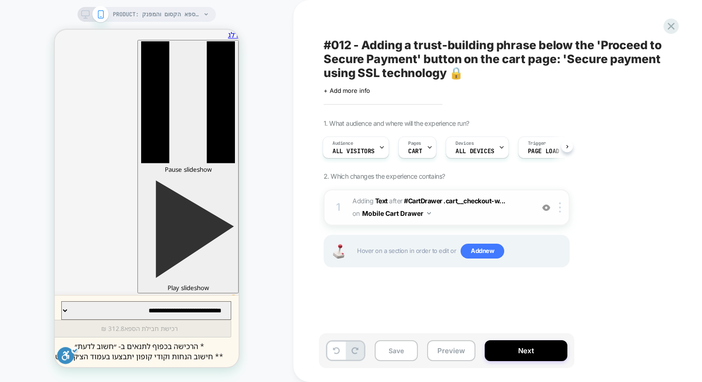
click at [384, 214] on button "Mobile Cart Drawer" at bounding box center [396, 213] width 69 height 13
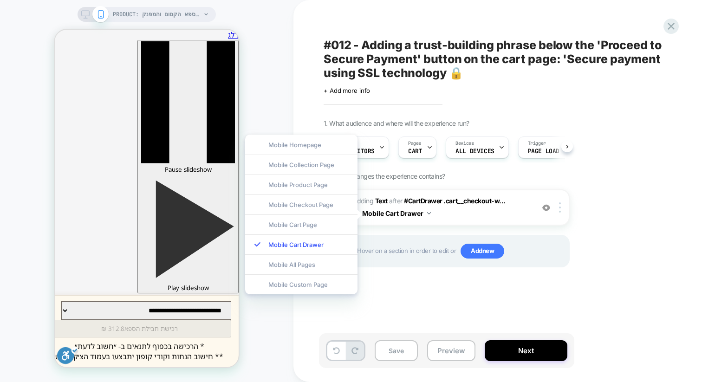
click at [606, 212] on div "1. What audience and where will the experience run? Audience All Visitors Pages…" at bounding box center [493, 204] width 339 height 171
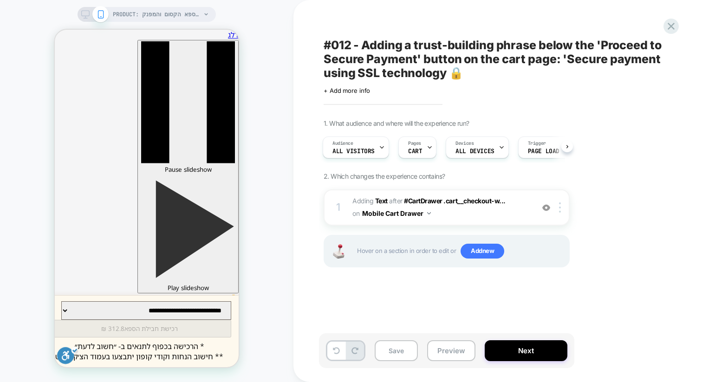
click at [207, 13] on icon at bounding box center [206, 15] width 6 height 6
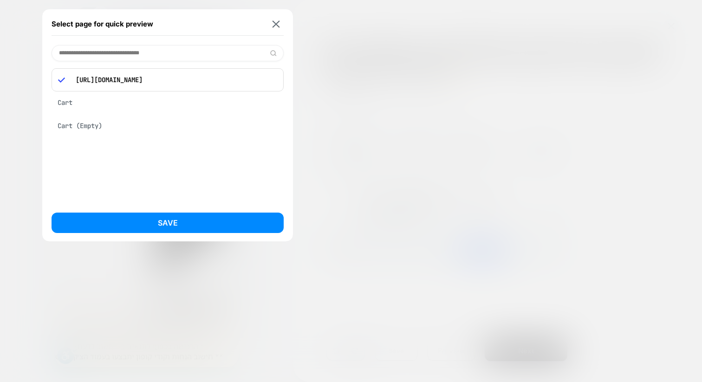
click at [147, 56] on input at bounding box center [168, 53] width 232 height 16
type input "****"
click at [276, 26] on img at bounding box center [275, 23] width 7 height 7
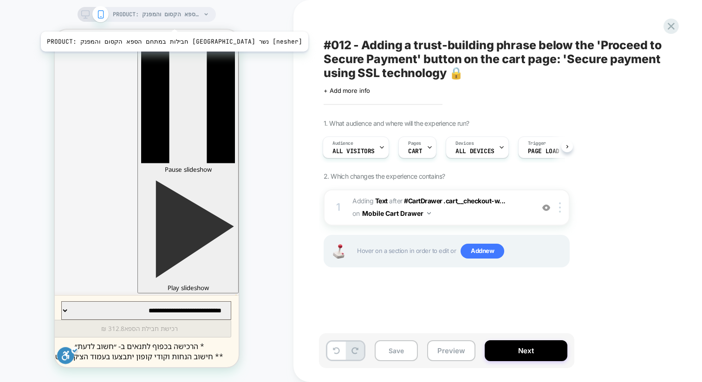
click at [165, 20] on span "PRODUCT: חבילות במתחם הספא הקסום והמפנק [GEOGRAPHIC_DATA] נשר [nesher]" at bounding box center [157, 14] width 88 height 15
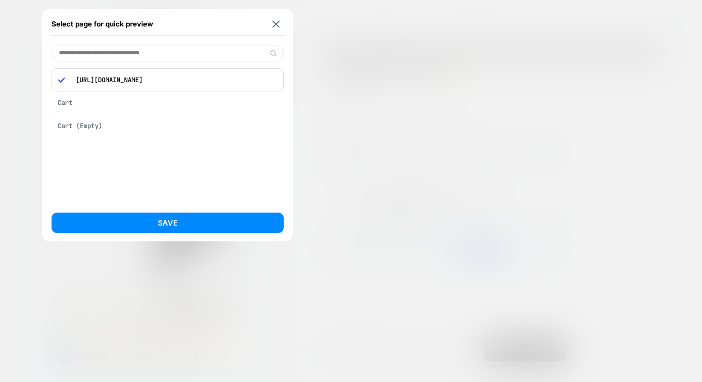
click at [357, 74] on div at bounding box center [351, 191] width 702 height 382
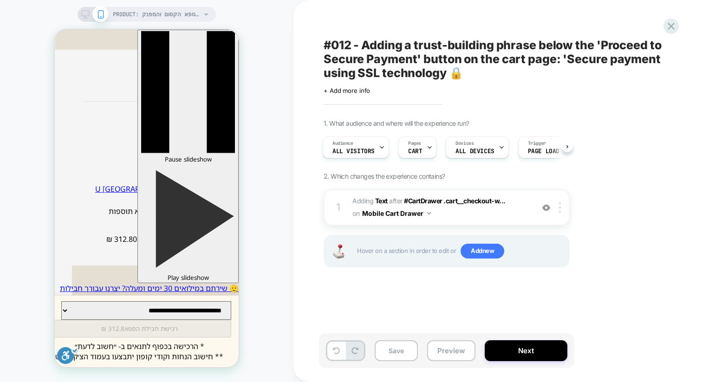
scroll to position [558, 0]
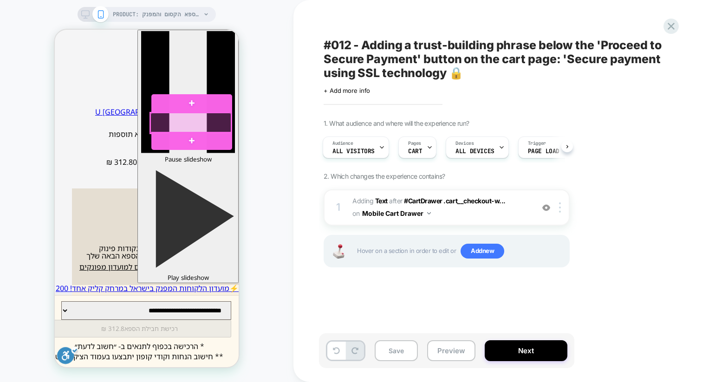
click at [174, 124] on div at bounding box center [190, 123] width 81 height 20
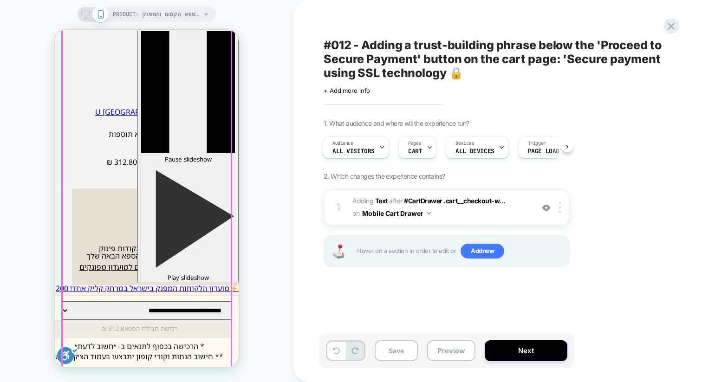
click at [159, 127] on div at bounding box center [146, 215] width 169 height 715
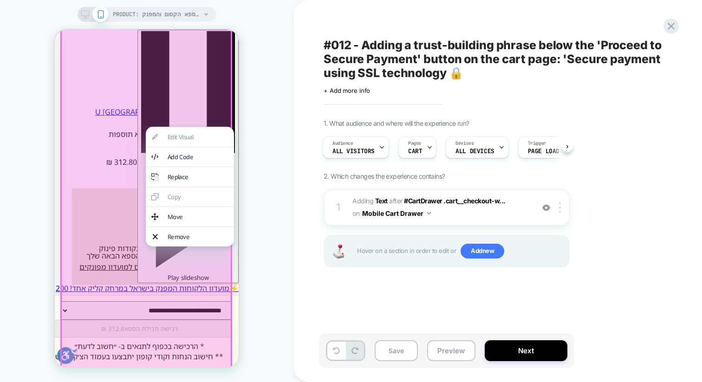
click at [176, 123] on div at bounding box center [146, 216] width 172 height 718
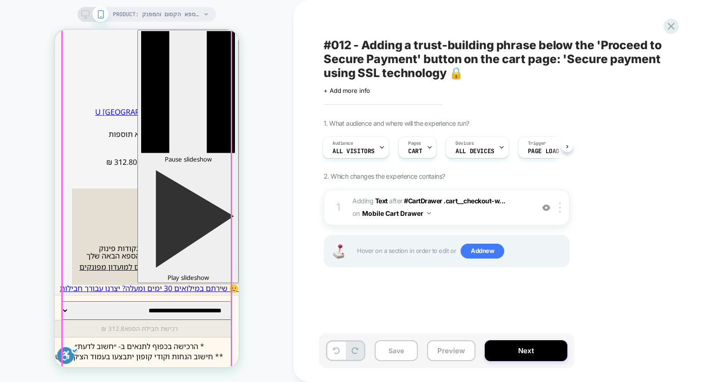
click at [114, 123] on div at bounding box center [146, 215] width 169 height 715
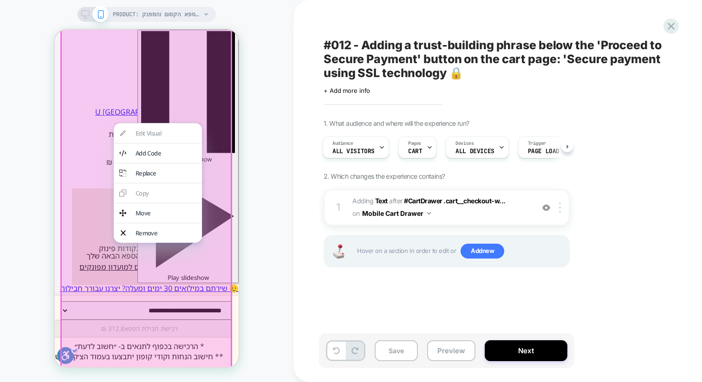
click at [77, 124] on div at bounding box center [146, 216] width 172 height 718
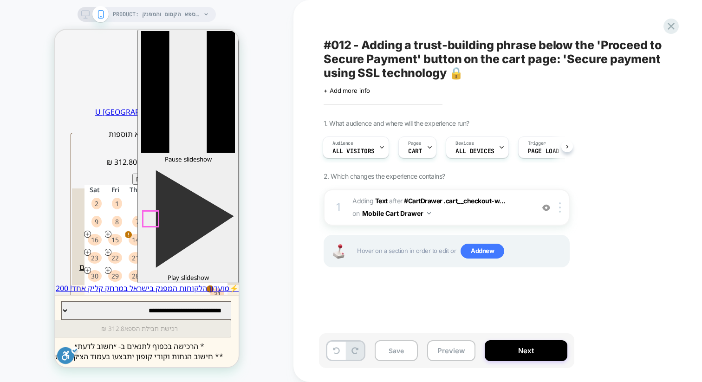
type input "*********"
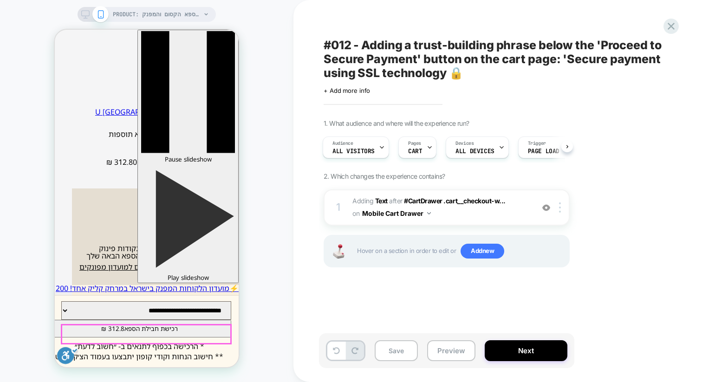
click at [174, 334] on button "רכישת חבילת הספא 312.8 ₪" at bounding box center [139, 329] width 184 height 18
click at [96, 332] on button "רכישת חבילת הספא 312.8 ₪" at bounding box center [139, 329] width 184 height 18
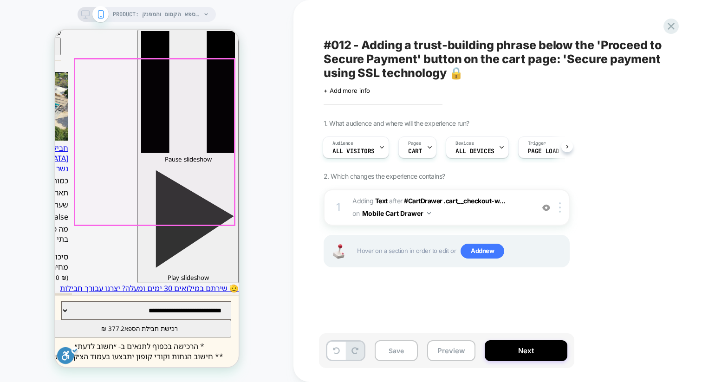
scroll to position [0, 0]
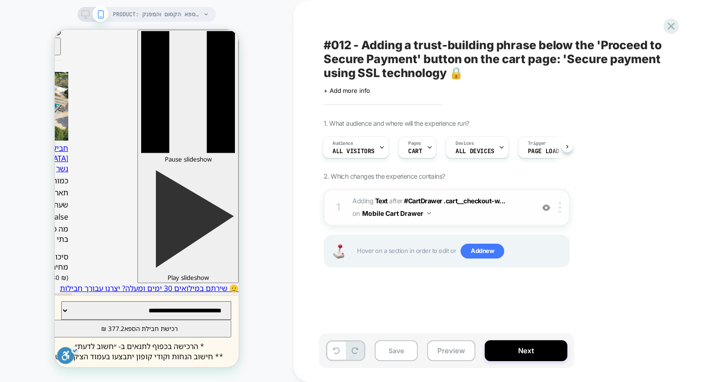
click at [546, 209] on img at bounding box center [546, 208] width 8 height 8
click at [544, 212] on div at bounding box center [545, 207] width 15 height 10
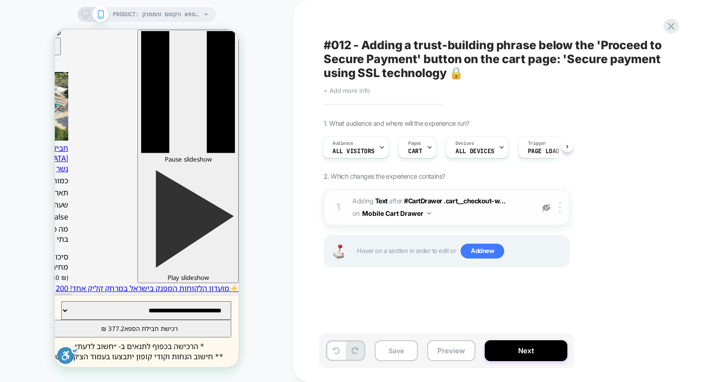
click at [359, 92] on span "+ Add more info" at bounding box center [347, 90] width 46 height 7
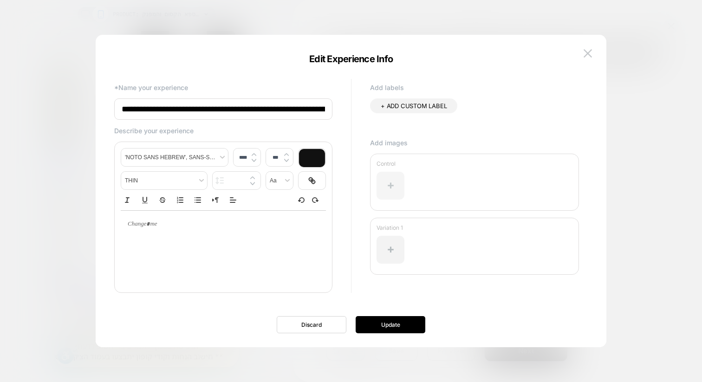
scroll to position [0, 358]
click at [389, 179] on div at bounding box center [390, 186] width 28 height 28
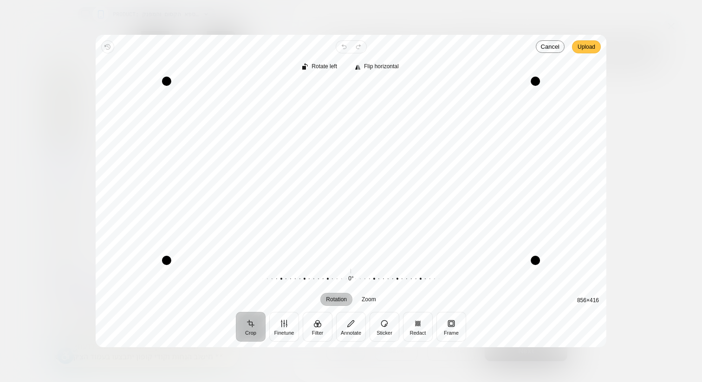
click at [586, 51] on span "Upload" at bounding box center [586, 46] width 18 height 11
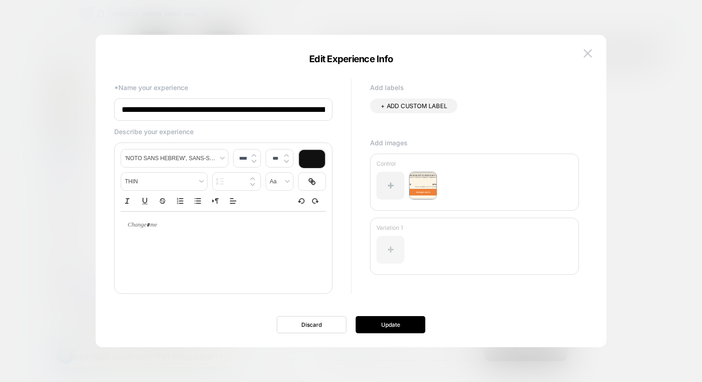
click at [388, 250] on div at bounding box center [390, 250] width 28 height 28
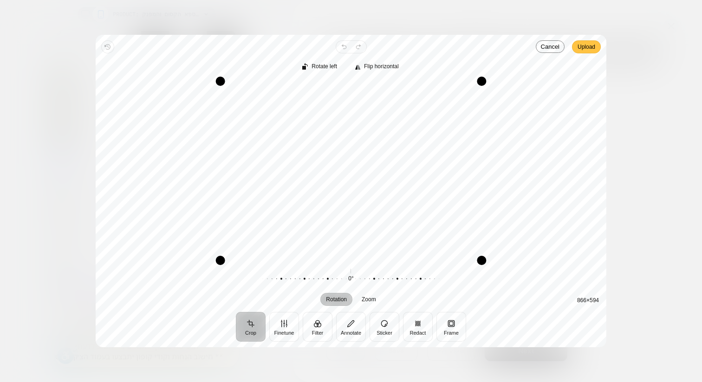
click at [577, 48] on span "Upload" at bounding box center [586, 46] width 18 height 11
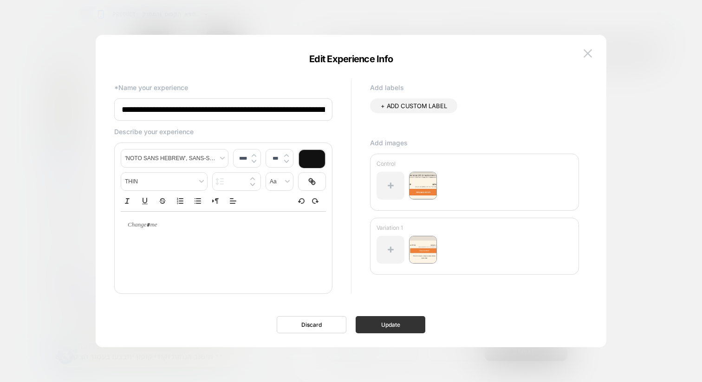
click at [383, 320] on button "Update" at bounding box center [391, 324] width 70 height 17
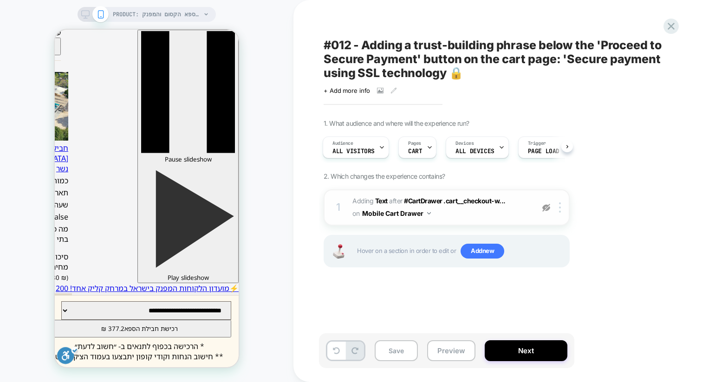
click at [548, 207] on img at bounding box center [546, 208] width 8 height 8
click at [466, 150] on span "ALL DEVICES" at bounding box center [474, 151] width 39 height 6
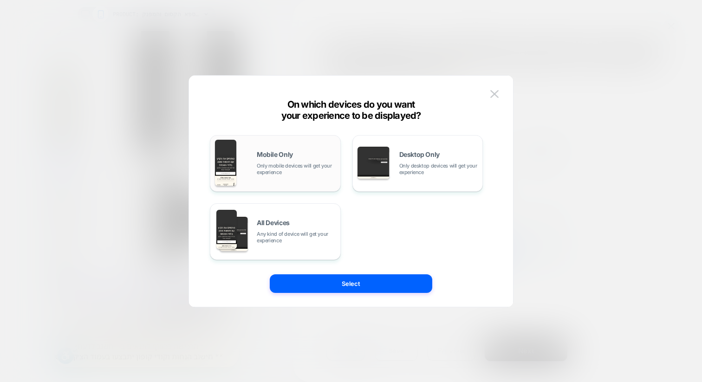
click at [273, 157] on span "Mobile Only" at bounding box center [275, 154] width 36 height 6
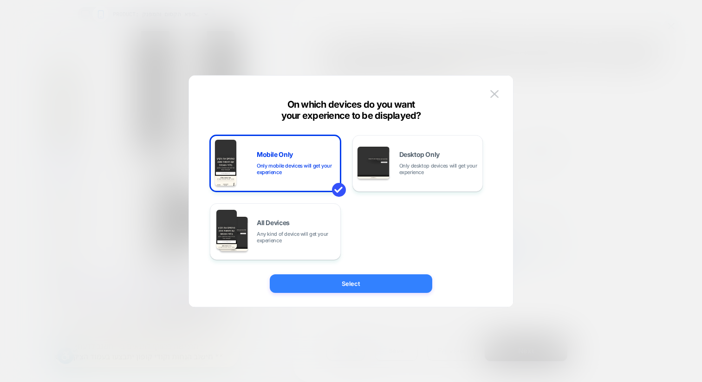
click at [320, 282] on button "Select" at bounding box center [351, 283] width 162 height 19
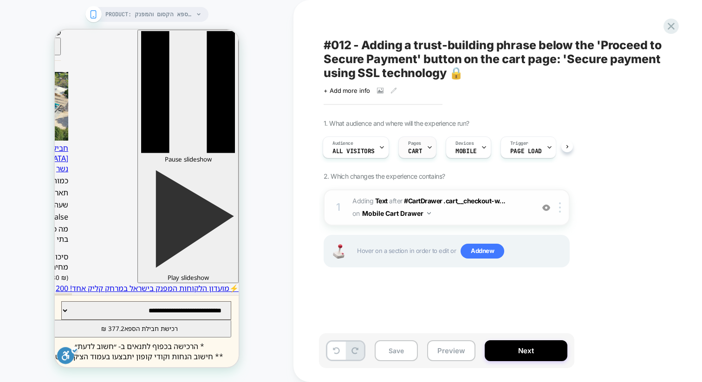
click at [424, 150] on div "Pages CART" at bounding box center [415, 147] width 32 height 21
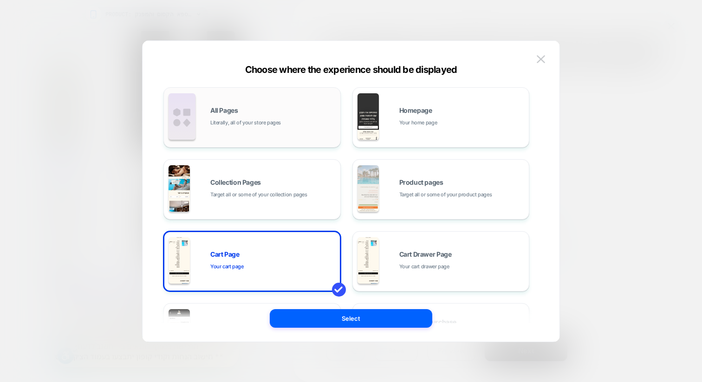
click at [276, 115] on div "All Pages Literally, all of your store pages" at bounding box center [272, 117] width 125 height 20
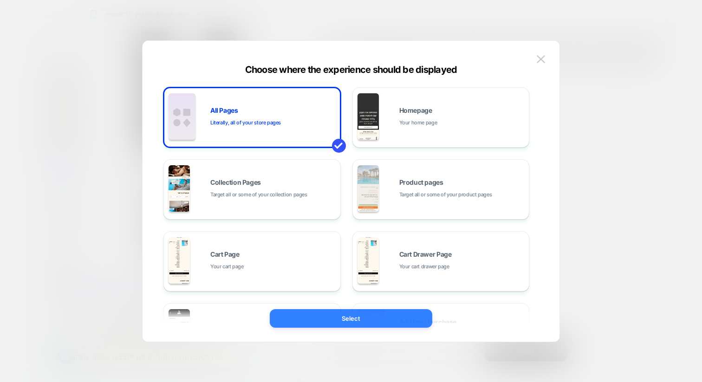
click at [353, 311] on button "Select" at bounding box center [351, 318] width 162 height 19
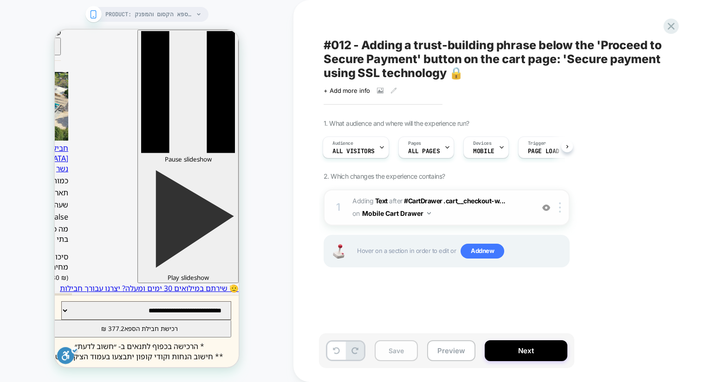
click at [396, 347] on button "Save" at bounding box center [396, 350] width 43 height 21
click at [391, 91] on icon at bounding box center [393, 90] width 5 height 5
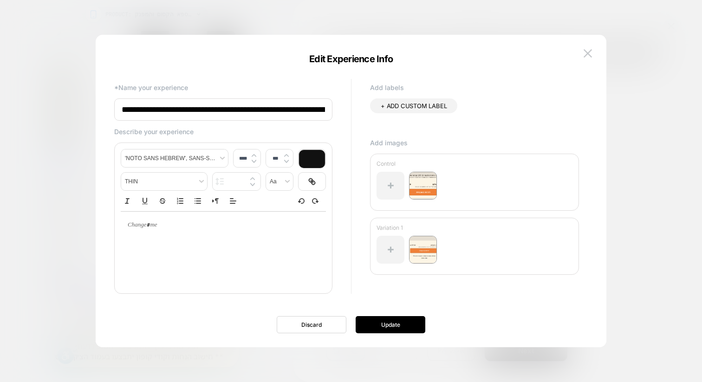
click at [585, 45] on div "**********" at bounding box center [351, 195] width 483 height 303
click at [588, 51] on img at bounding box center [587, 53] width 8 height 8
